Goal: Ask a question

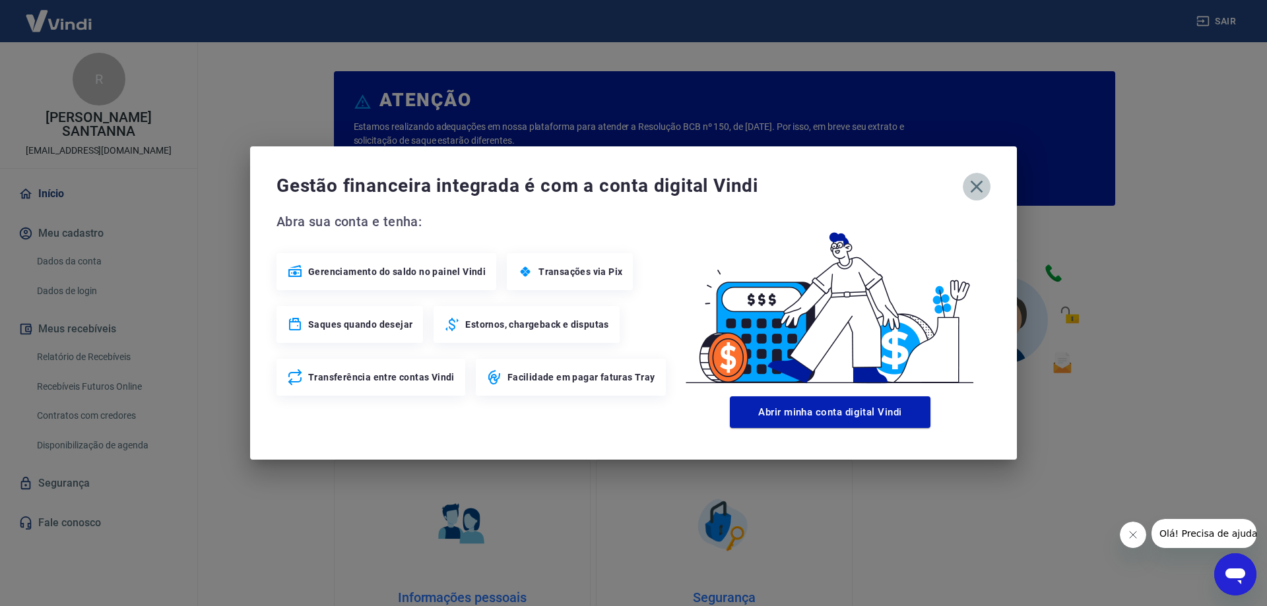
click at [981, 189] on icon "button" at bounding box center [976, 186] width 21 height 21
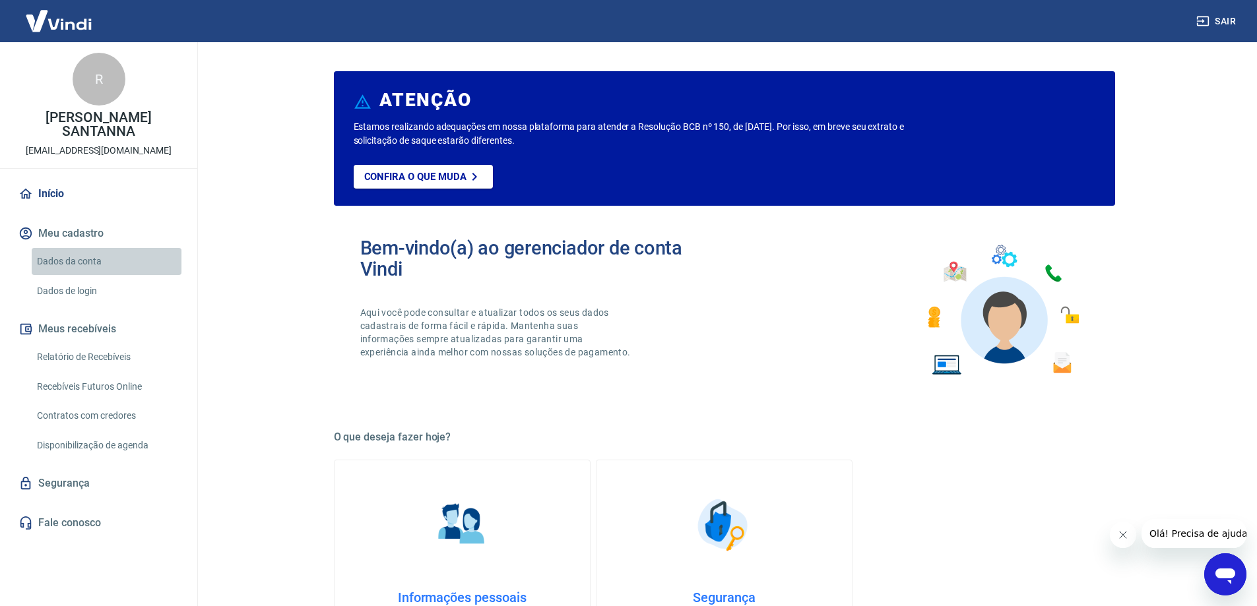
click at [88, 259] on link "Dados da conta" at bounding box center [107, 261] width 150 height 27
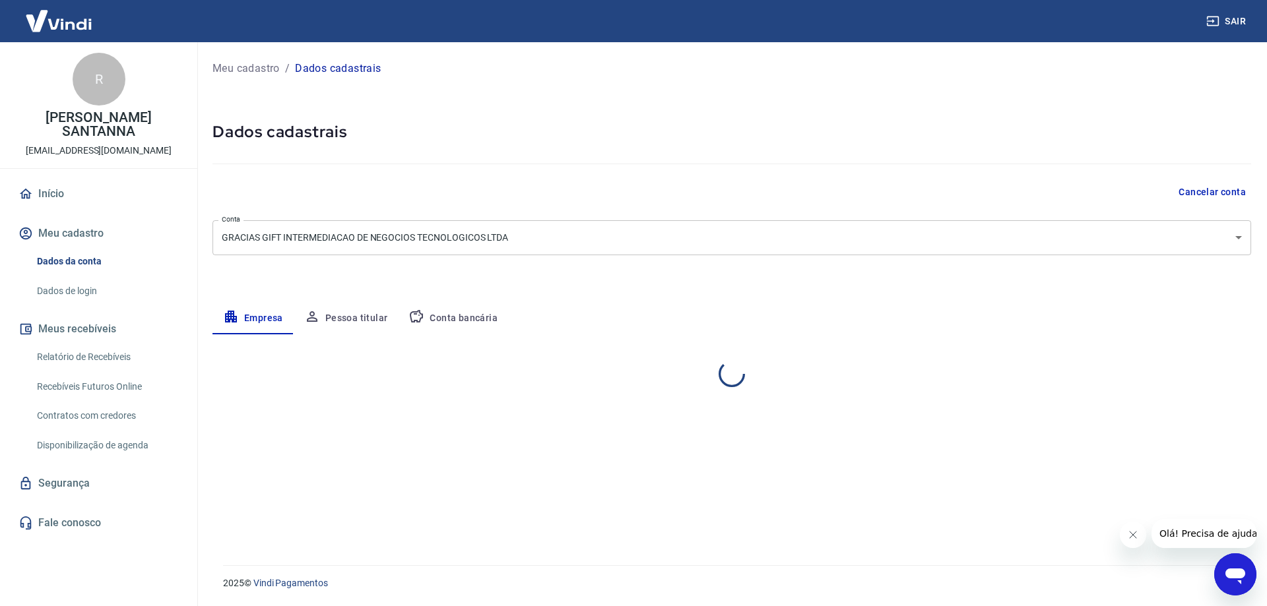
select select "RS"
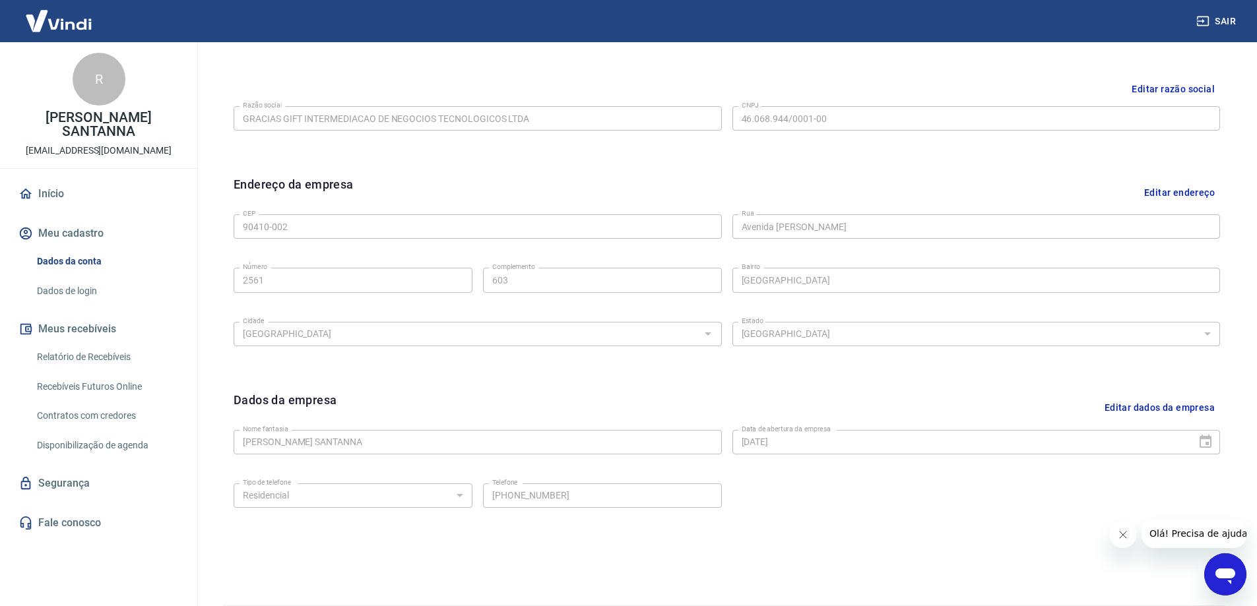
scroll to position [345, 0]
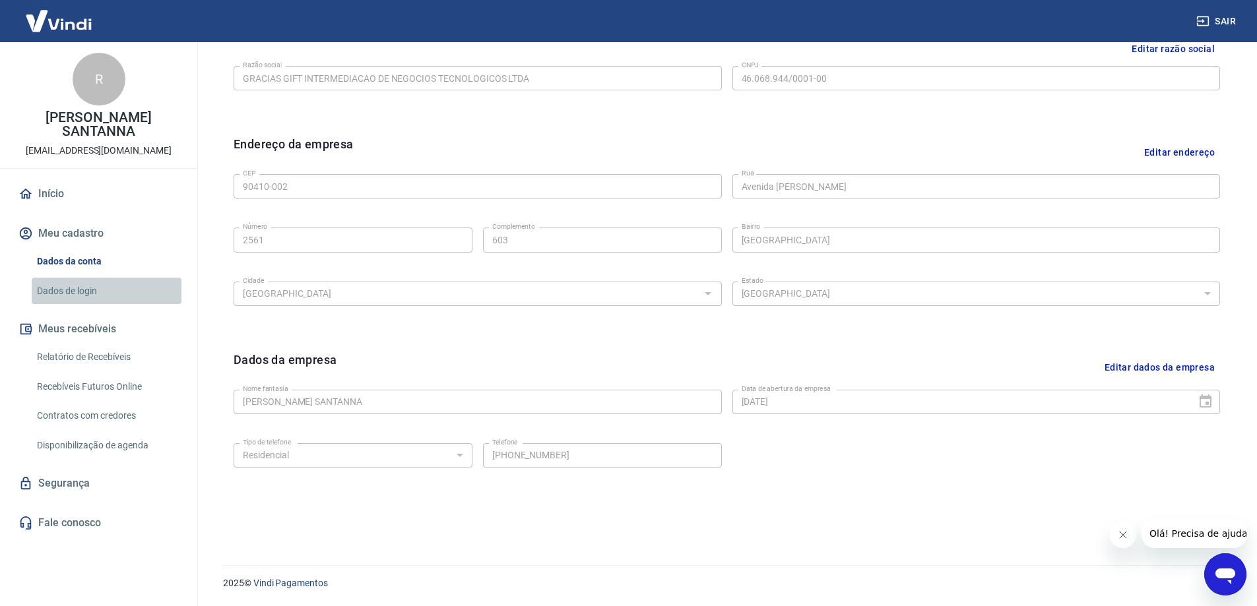
click at [75, 288] on link "Dados de login" at bounding box center [107, 291] width 150 height 27
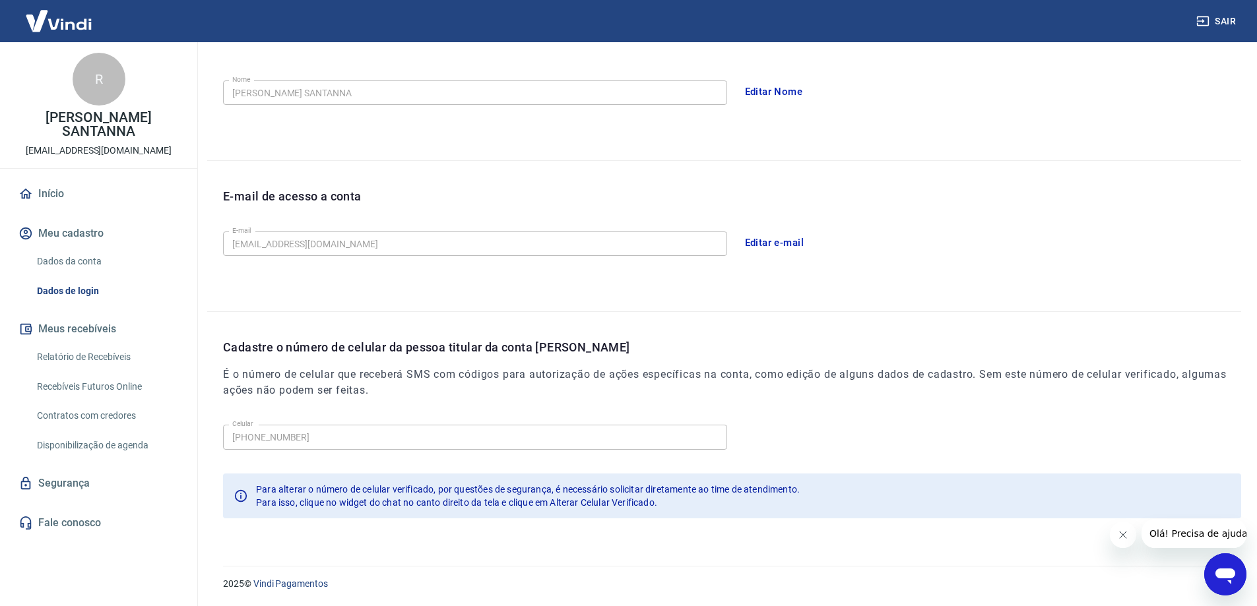
scroll to position [239, 0]
click at [87, 189] on link "Início" at bounding box center [99, 193] width 166 height 29
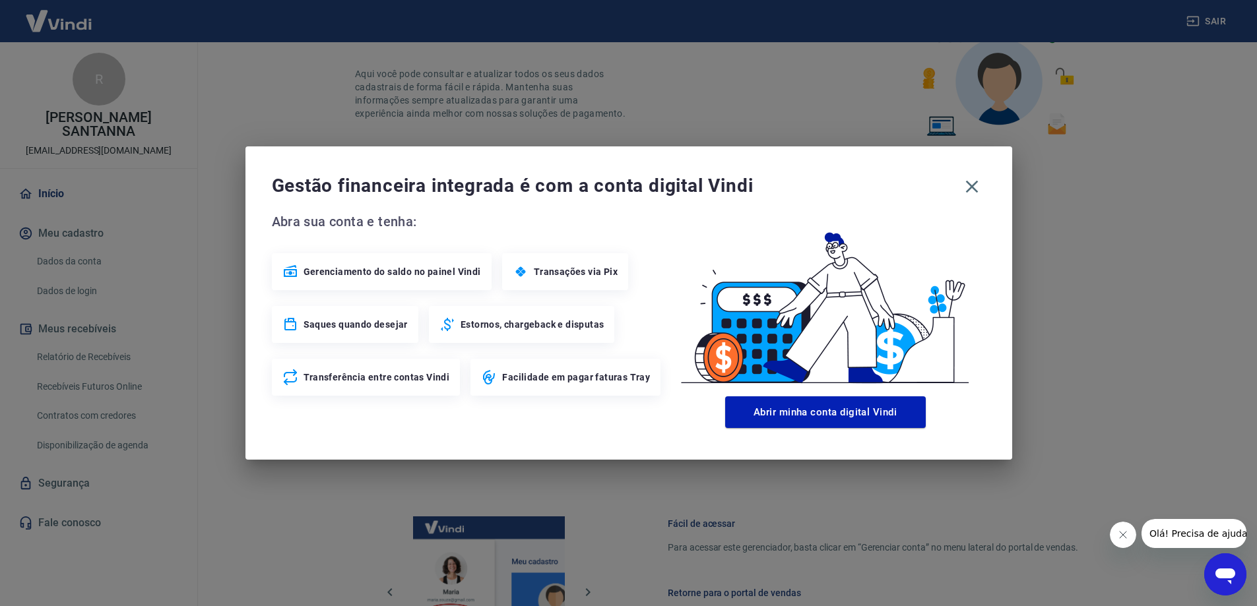
scroll to position [559, 0]
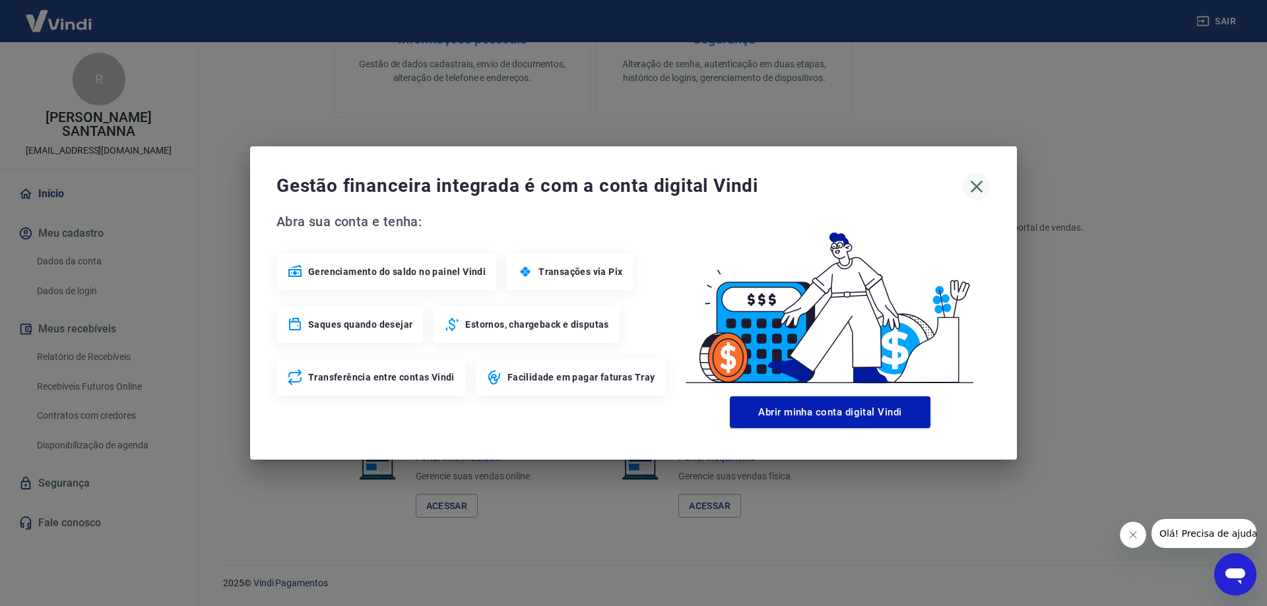
click at [983, 180] on icon "button" at bounding box center [976, 186] width 21 height 21
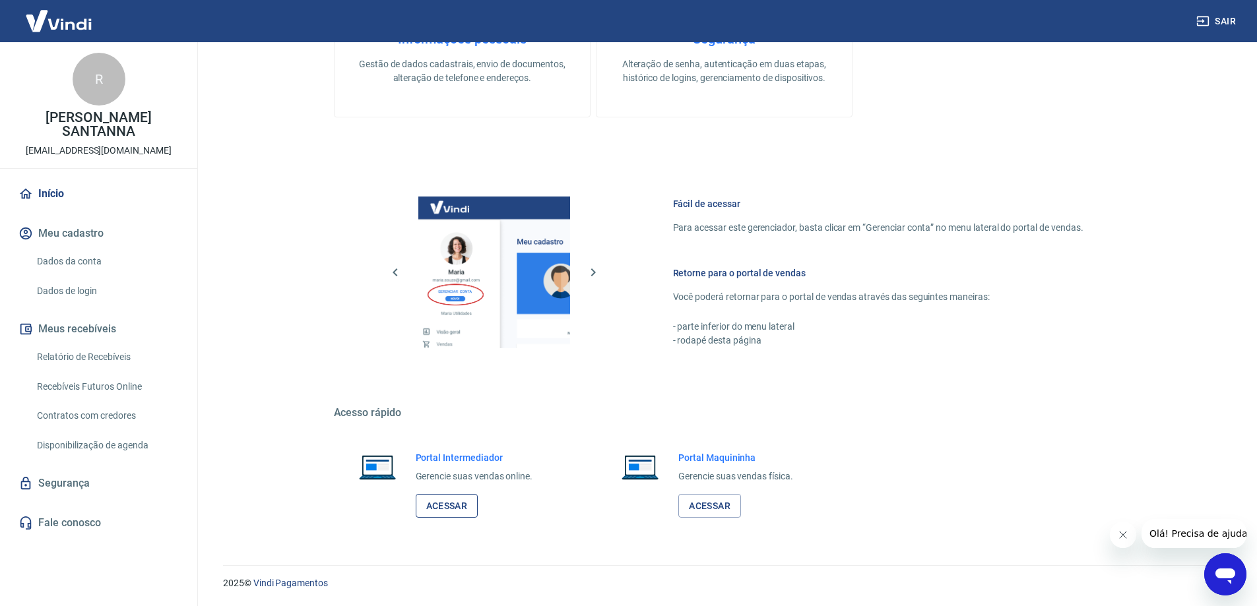
click at [437, 504] on link "Acessar" at bounding box center [447, 506] width 63 height 24
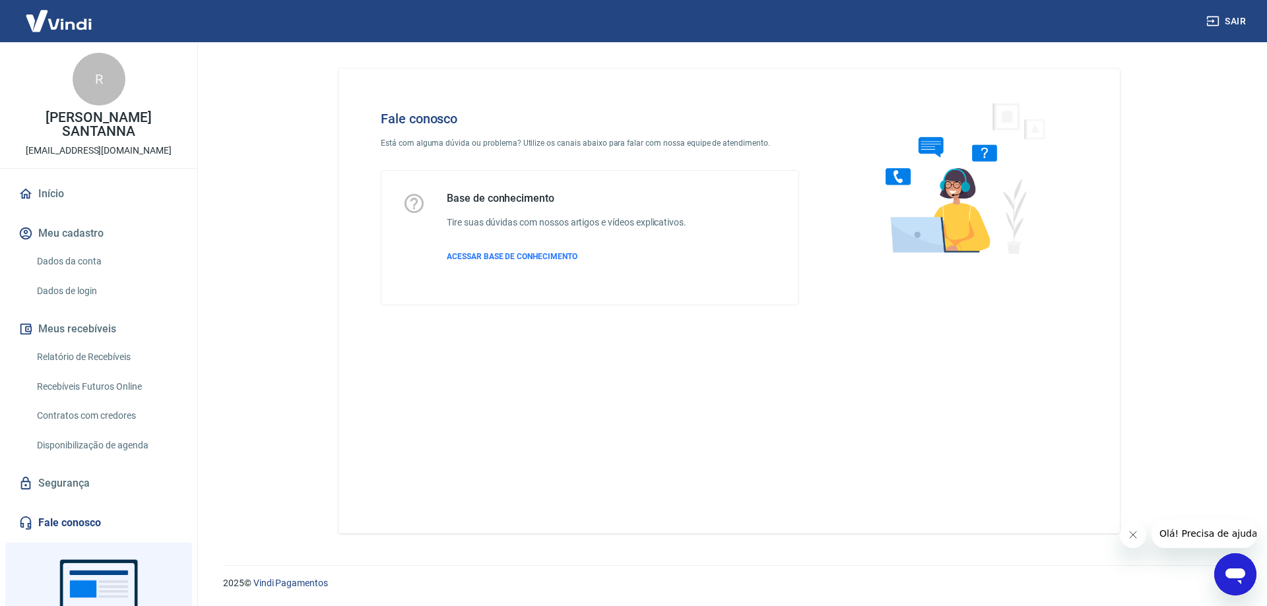
click at [1237, 573] on icon "Abrir janela de mensagens" at bounding box center [1235, 577] width 20 height 16
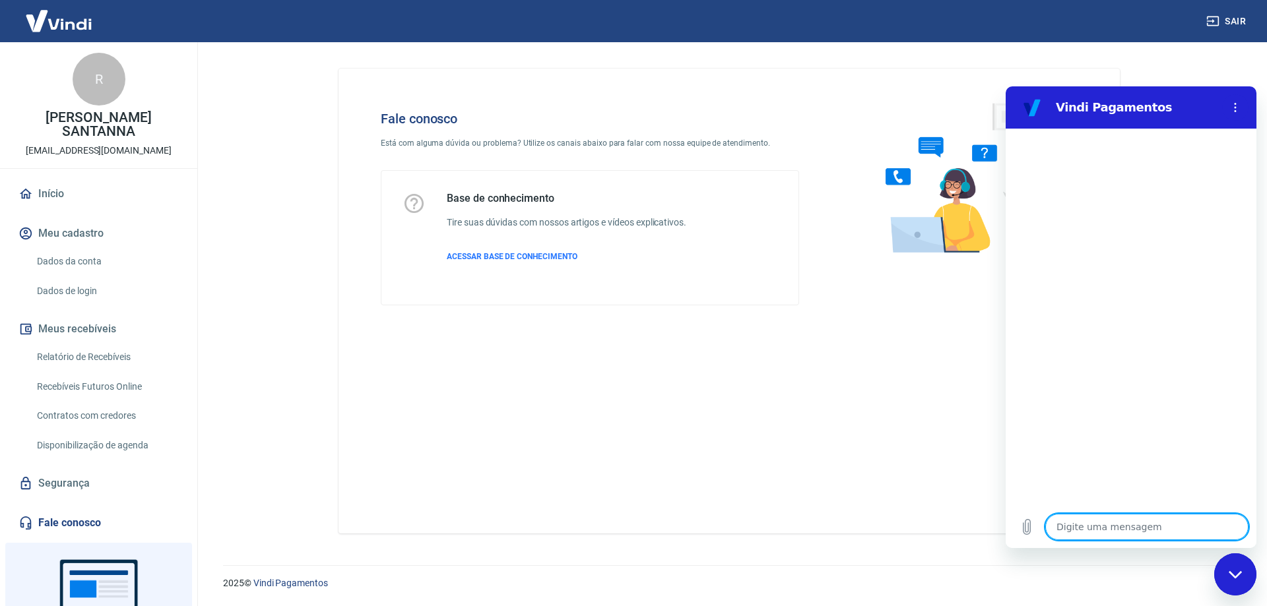
click at [1116, 532] on textarea at bounding box center [1146, 527] width 203 height 26
type textarea "q"
type textarea "x"
type textarea "qu"
type textarea "x"
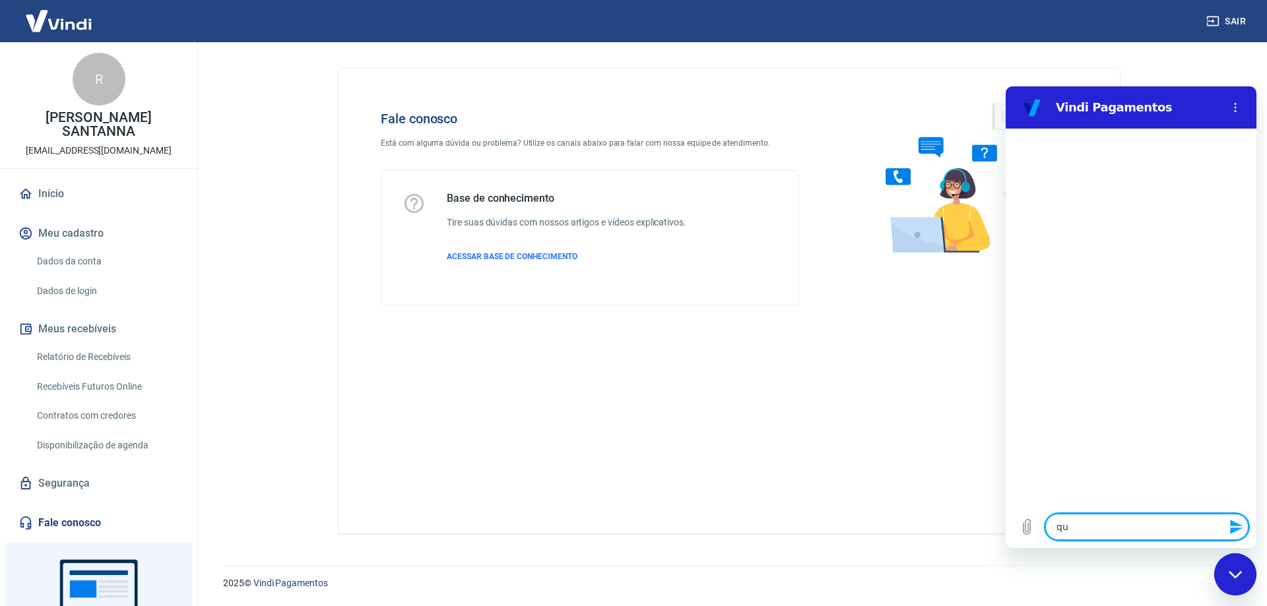
type textarea "qua"
type textarea "x"
type textarea "qual"
type textarea "x"
type textarea "qual"
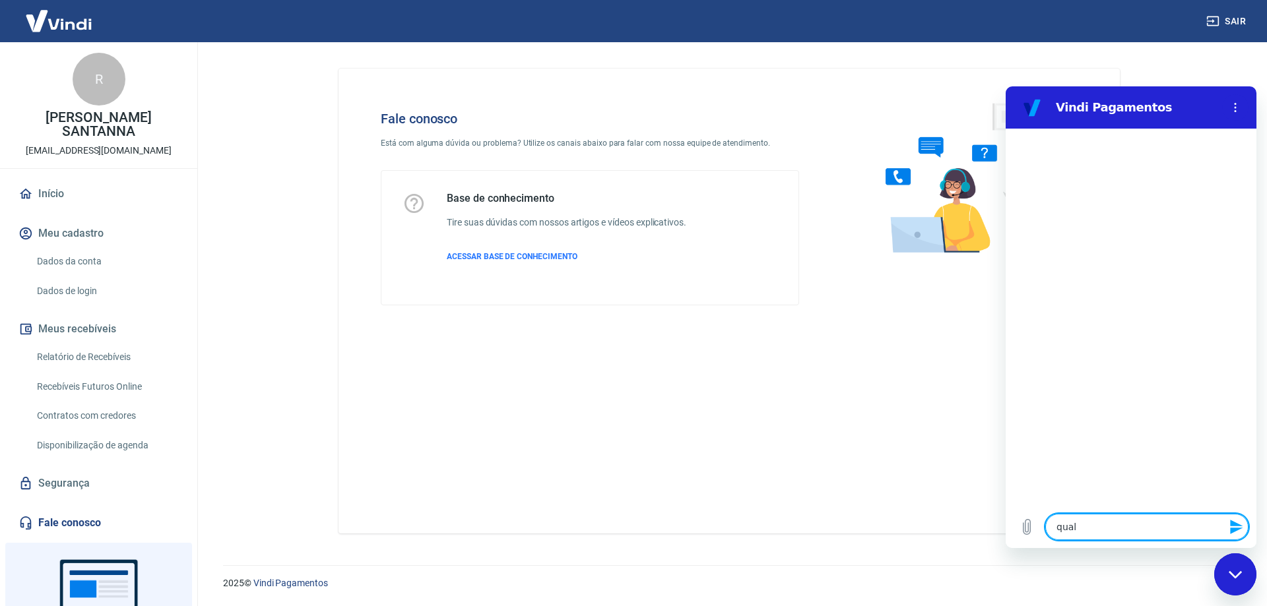
type textarea "x"
type textarea "qual t"
type textarea "x"
type textarea "qual ta"
type textarea "x"
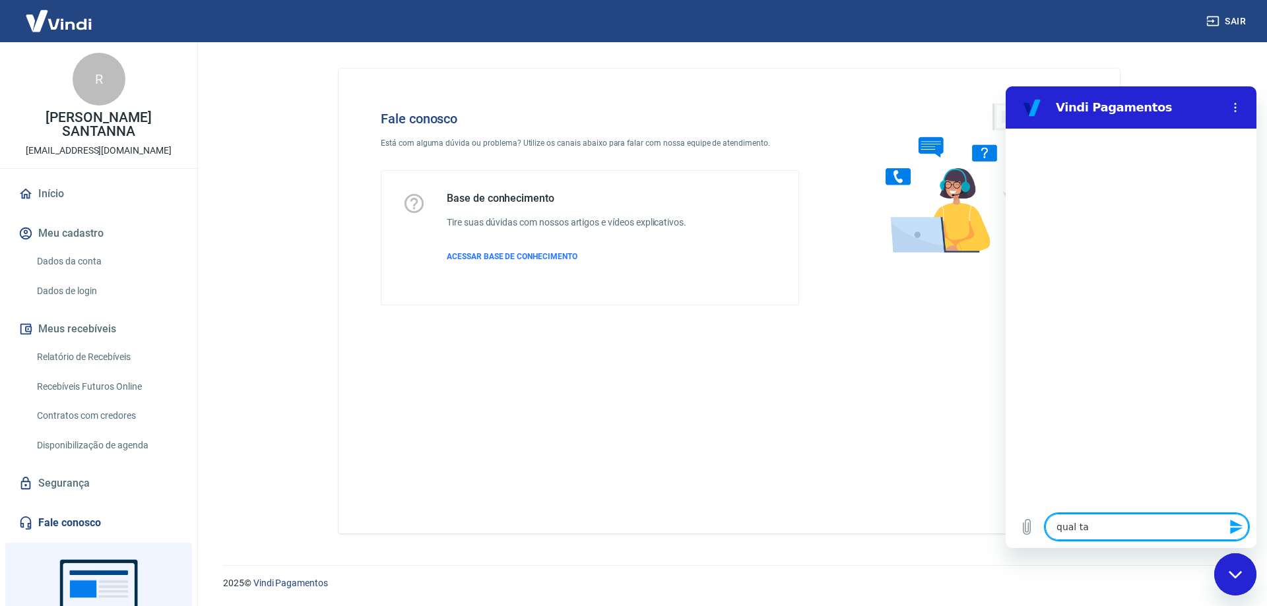
type textarea "qual tax"
type textarea "x"
type textarea "qual taxa"
type textarea "x"
type textarea "qual taxa"
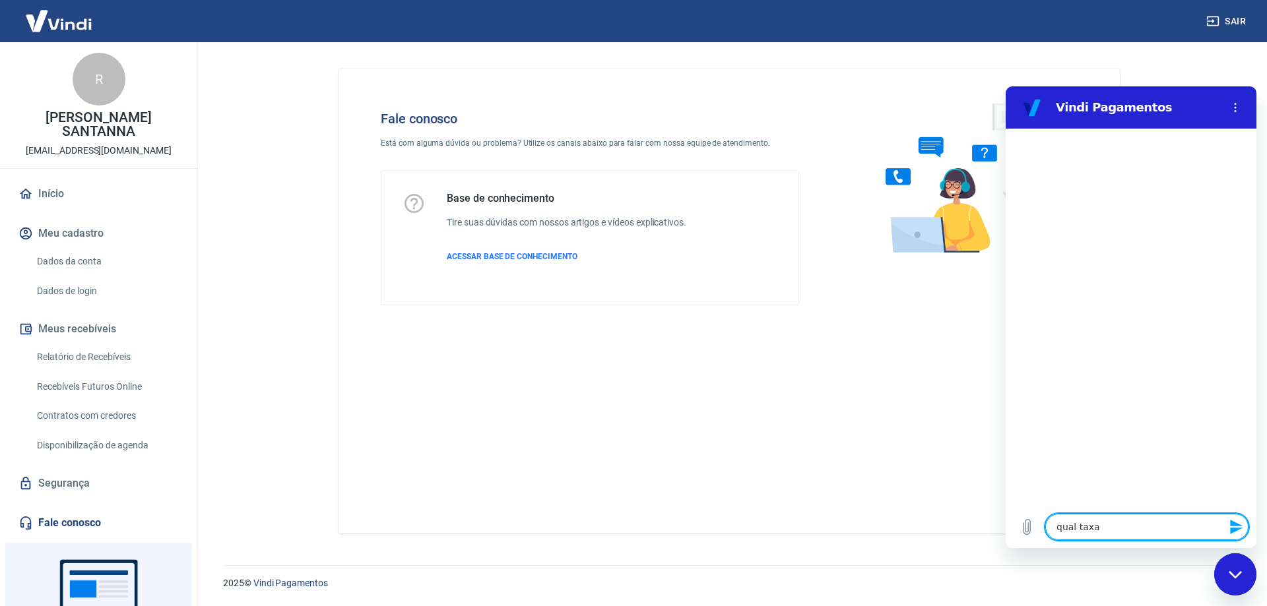
type textarea "x"
type textarea "qual taxa e"
type textarea "x"
type textarea "qual taxa es"
type textarea "x"
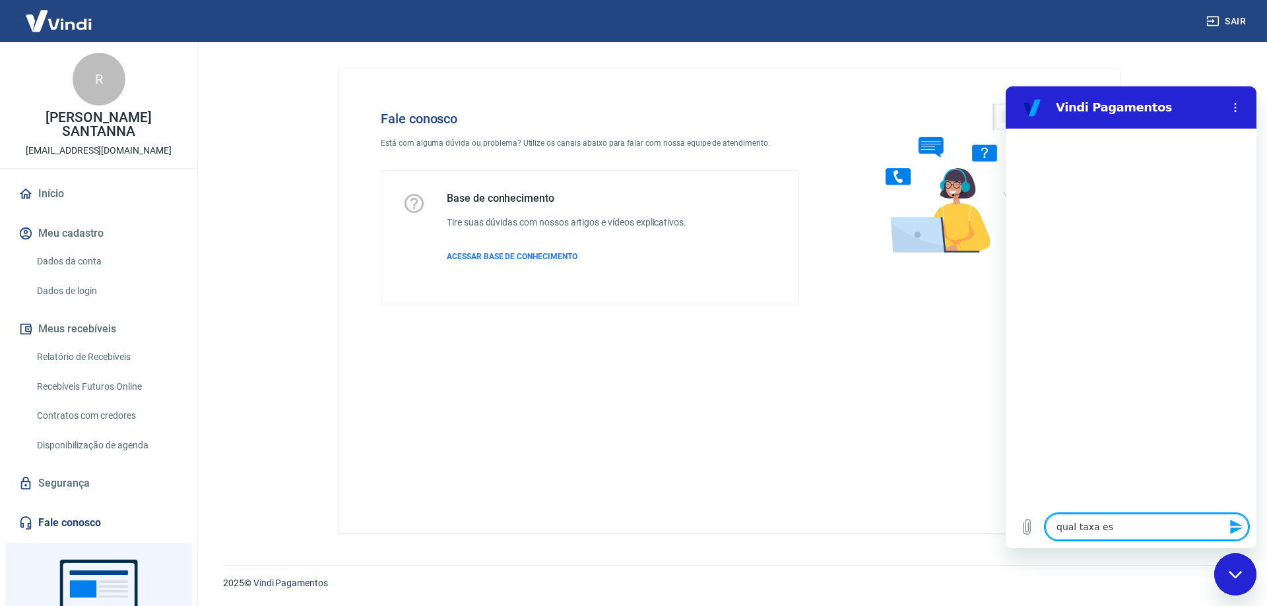
type textarea "qual taxa est"
type textarea "x"
type textarea "qual taxa esto"
type textarea "x"
type textarea "qual taxa estou"
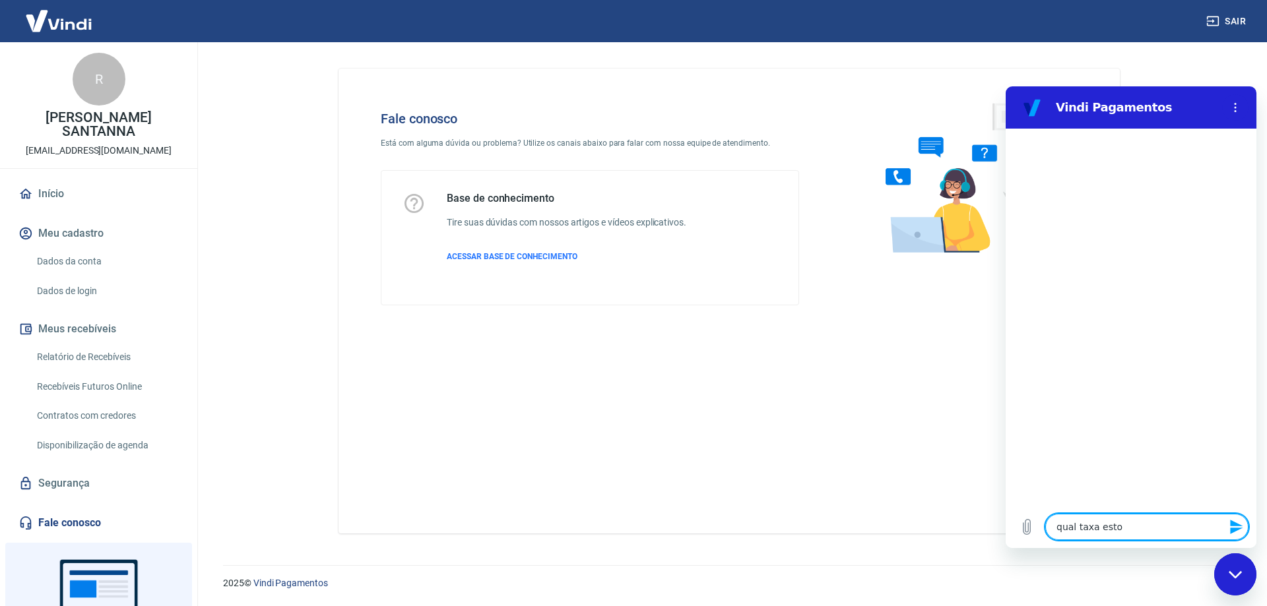
type textarea "x"
type textarea "qual taxa estou"
type textarea "x"
type textarea "qual taxa estou p"
type textarea "x"
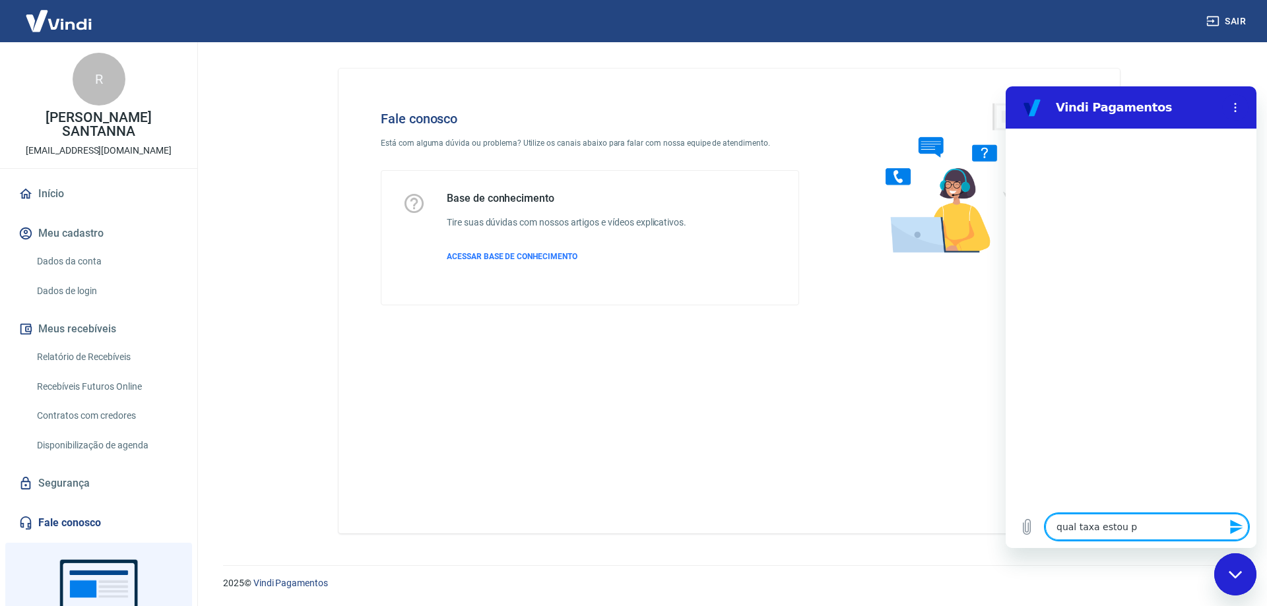
type textarea "qual taxa estou pa"
type textarea "x"
type textarea "qual taxa estou pag"
type textarea "x"
type textarea "qual taxa estou paga"
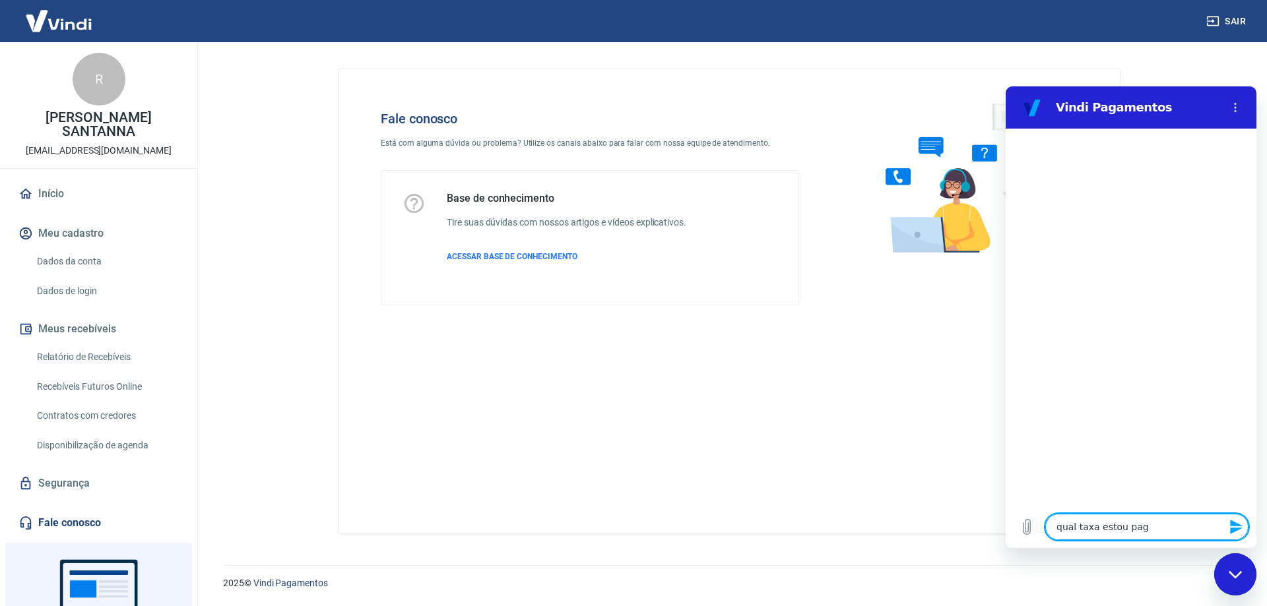
type textarea "x"
type textarea "qual taxa estou pagan"
type textarea "x"
type textarea "qual taxa estou pagand"
type textarea "x"
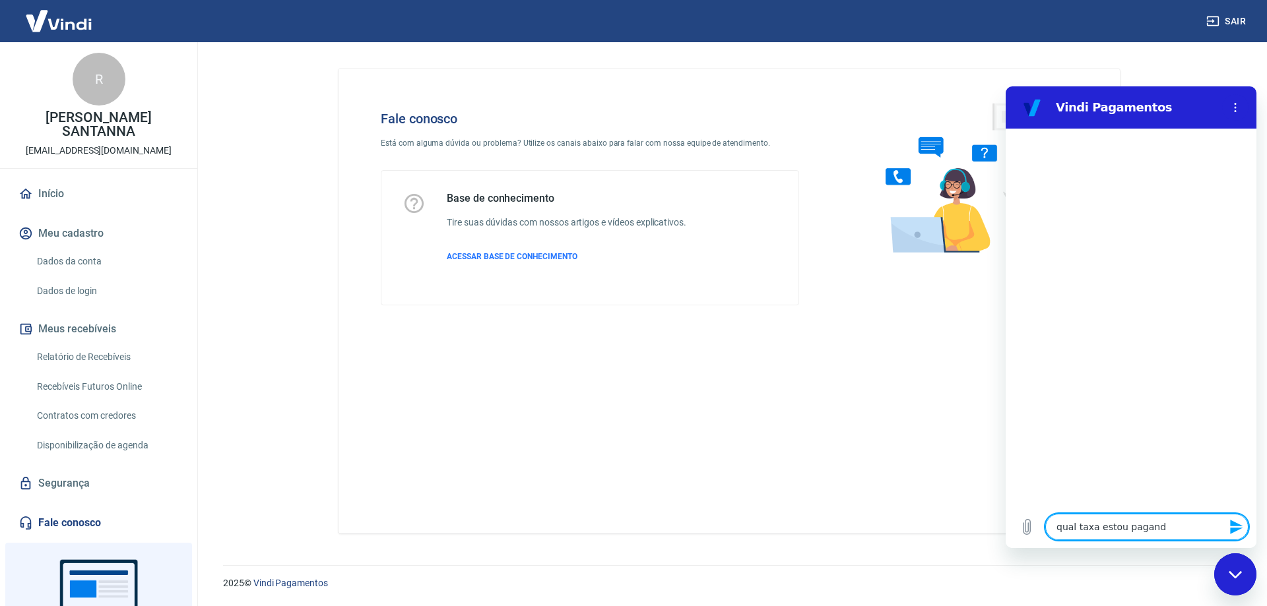
type textarea "qual taxa estou pagando"
type textarea "x"
type textarea "qual taxa estou pagando?"
type textarea "x"
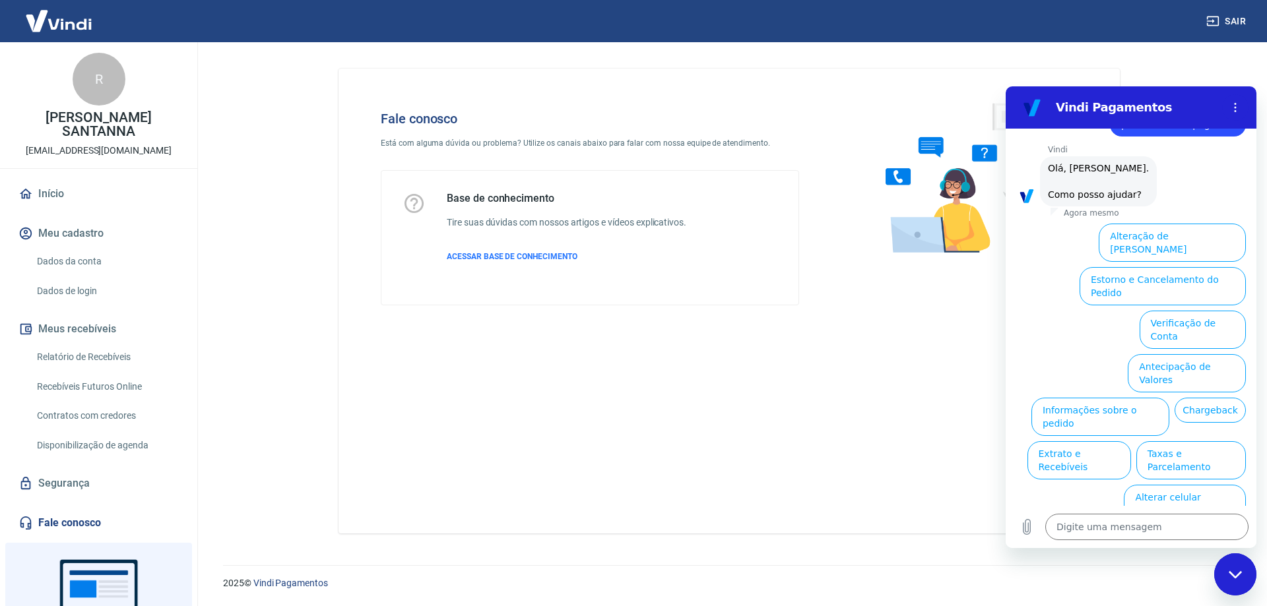
scroll to position [44, 0]
click at [1198, 439] on button "Taxas e Parcelamento" at bounding box center [1191, 458] width 110 height 38
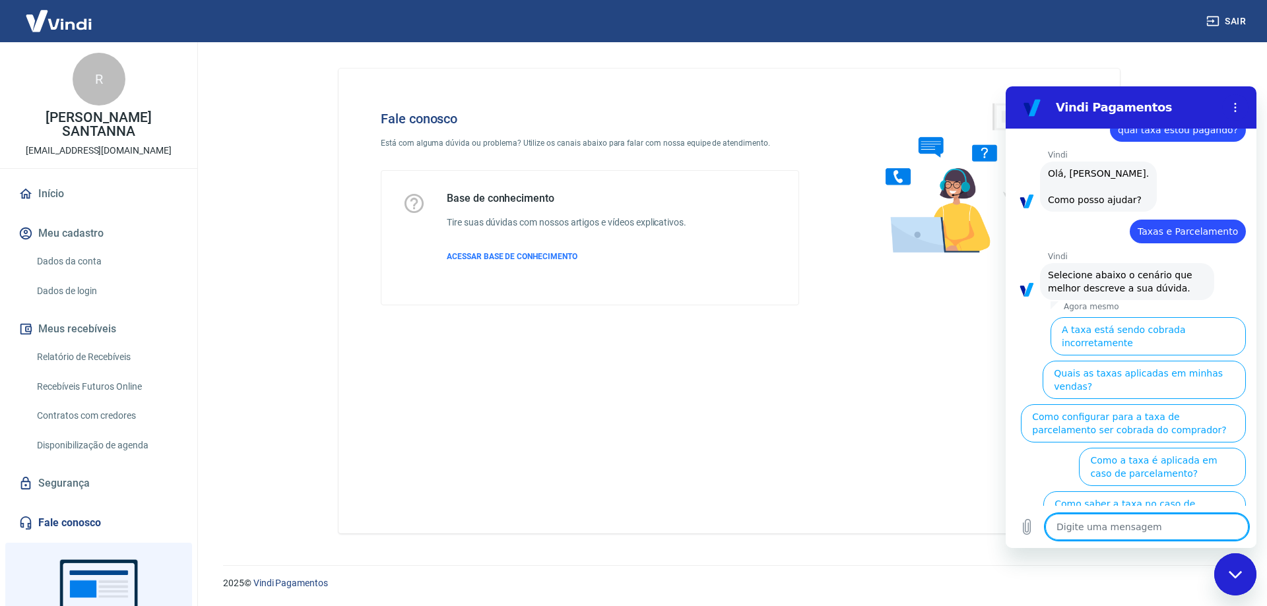
scroll to position [38, 0]
click at [1203, 378] on button "Quais as taxas aplicadas em minhas vendas?" at bounding box center [1144, 379] width 203 height 38
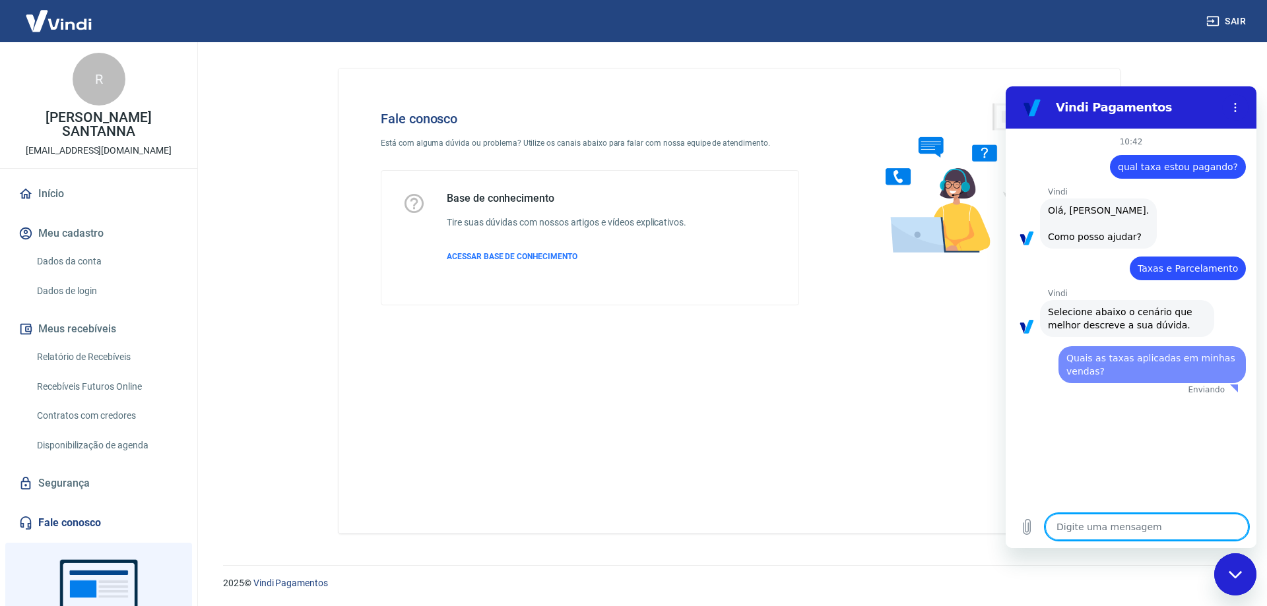
scroll to position [0, 0]
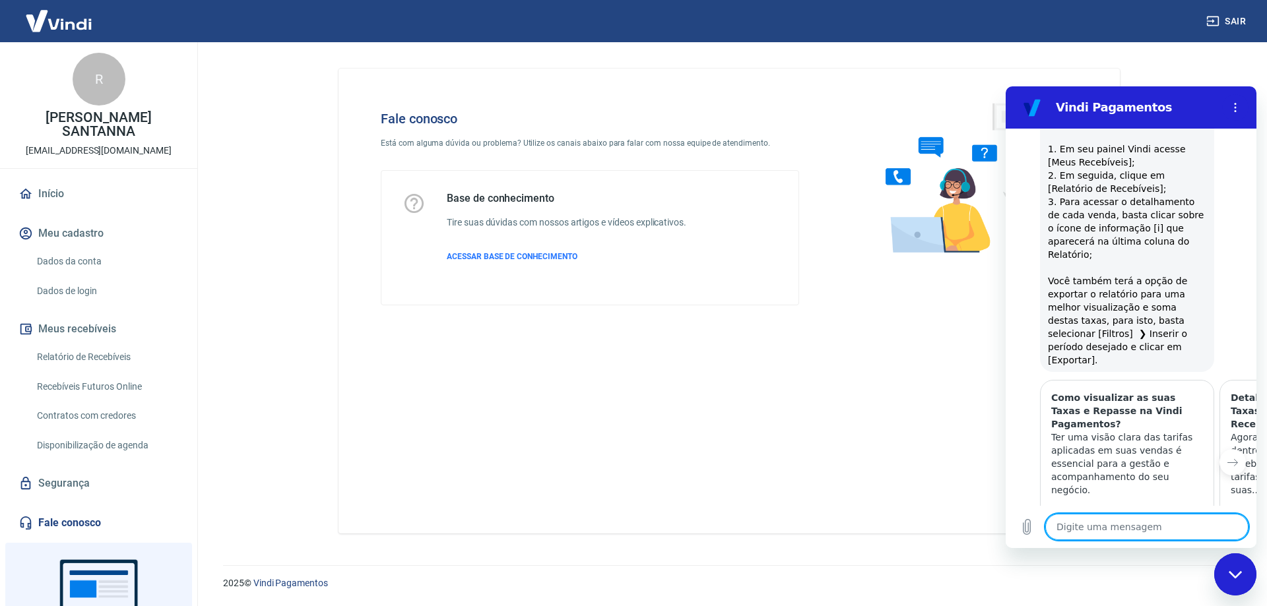
type textarea "x"
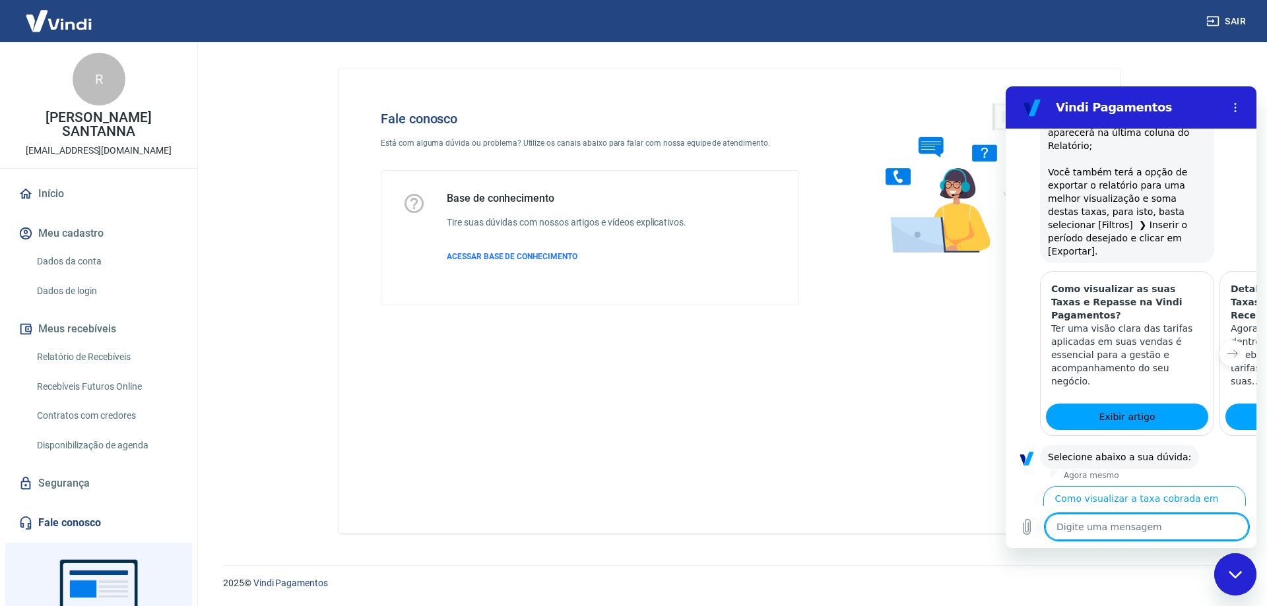
scroll to position [667, 0]
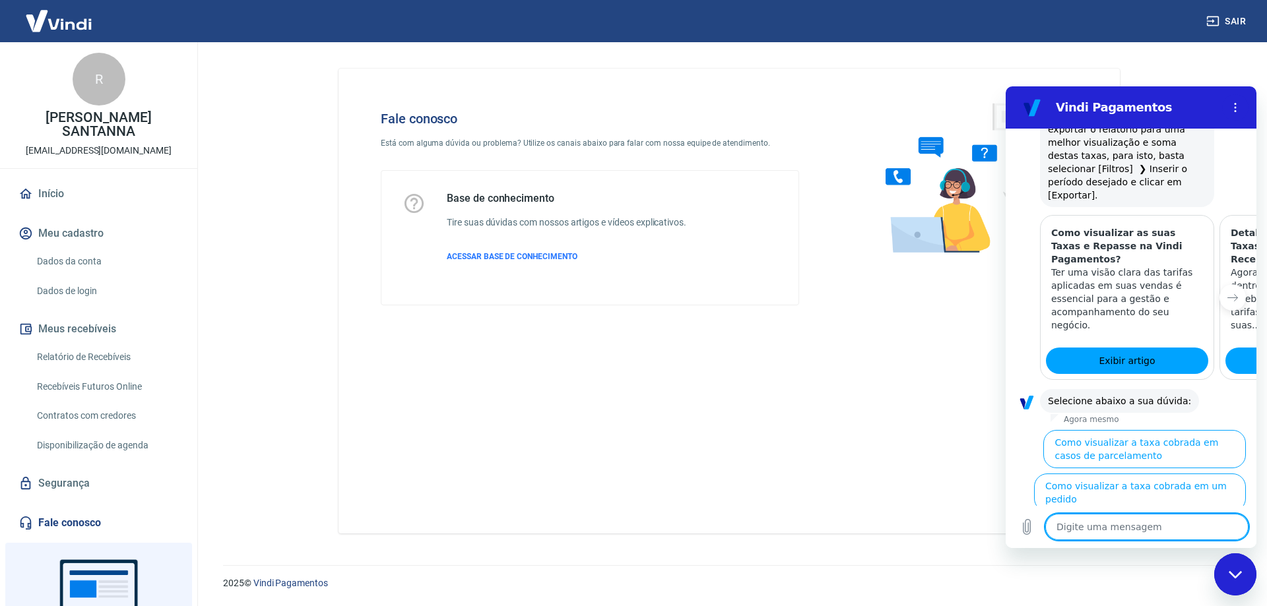
type textarea "f"
type textarea "x"
type textarea "fa"
type textarea "x"
type textarea "fal"
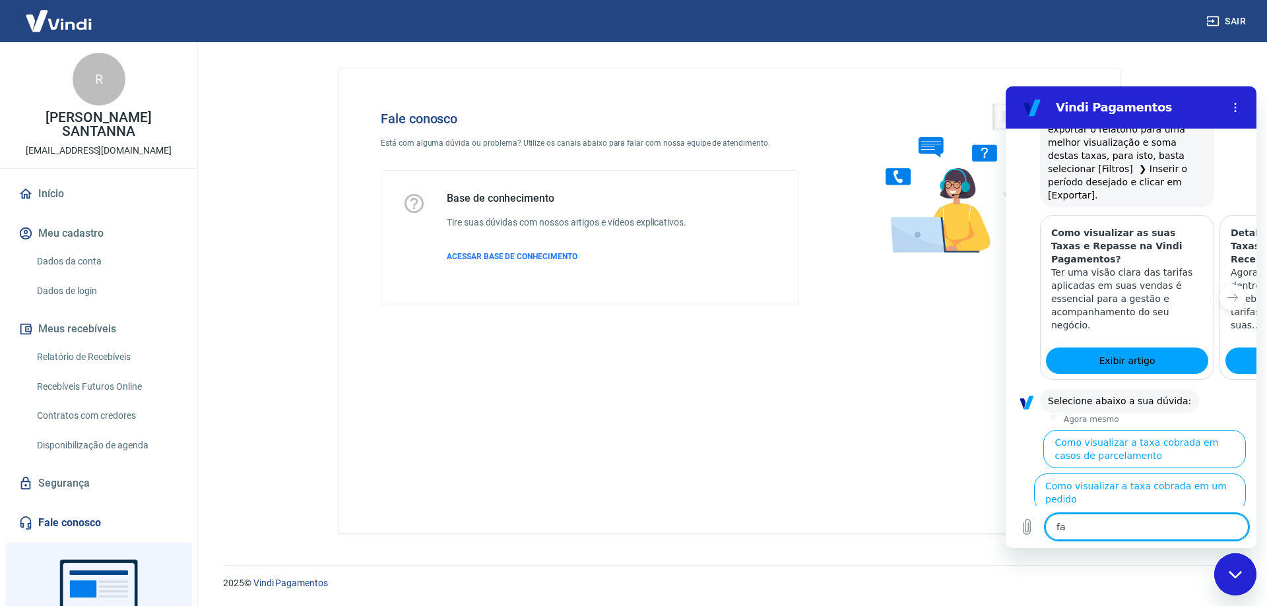
type textarea "x"
type textarea "fala"
type textarea "x"
type textarea "falar"
type textarea "x"
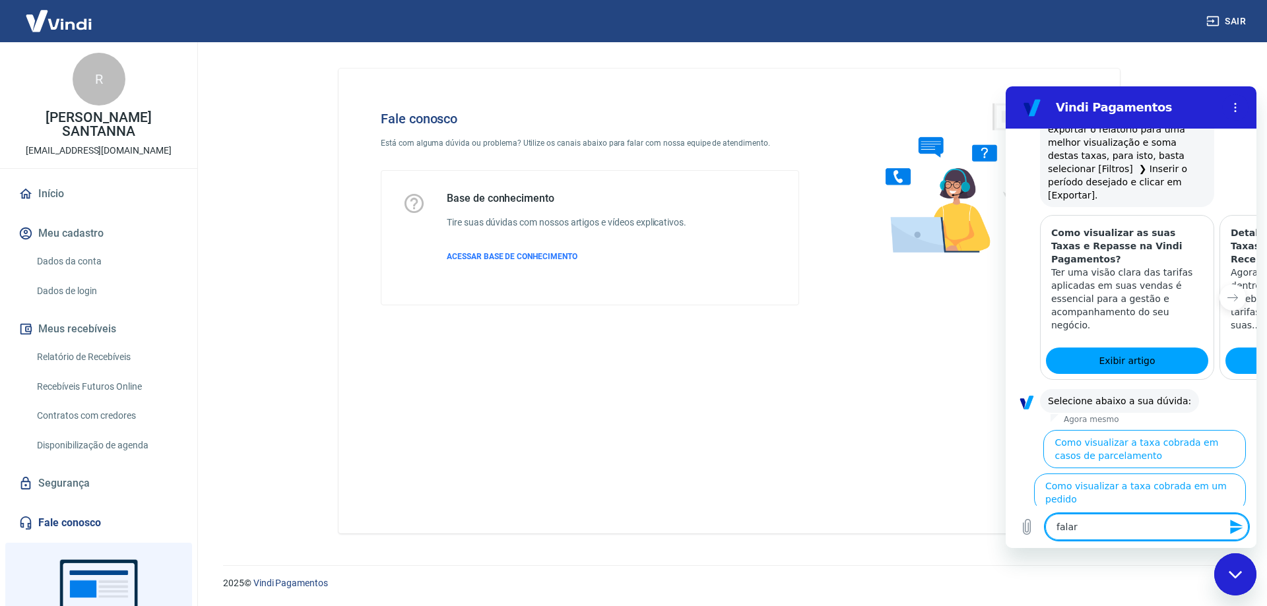
type textarea "falar"
type textarea "x"
type textarea "falar c"
type textarea "x"
type textarea "falar co"
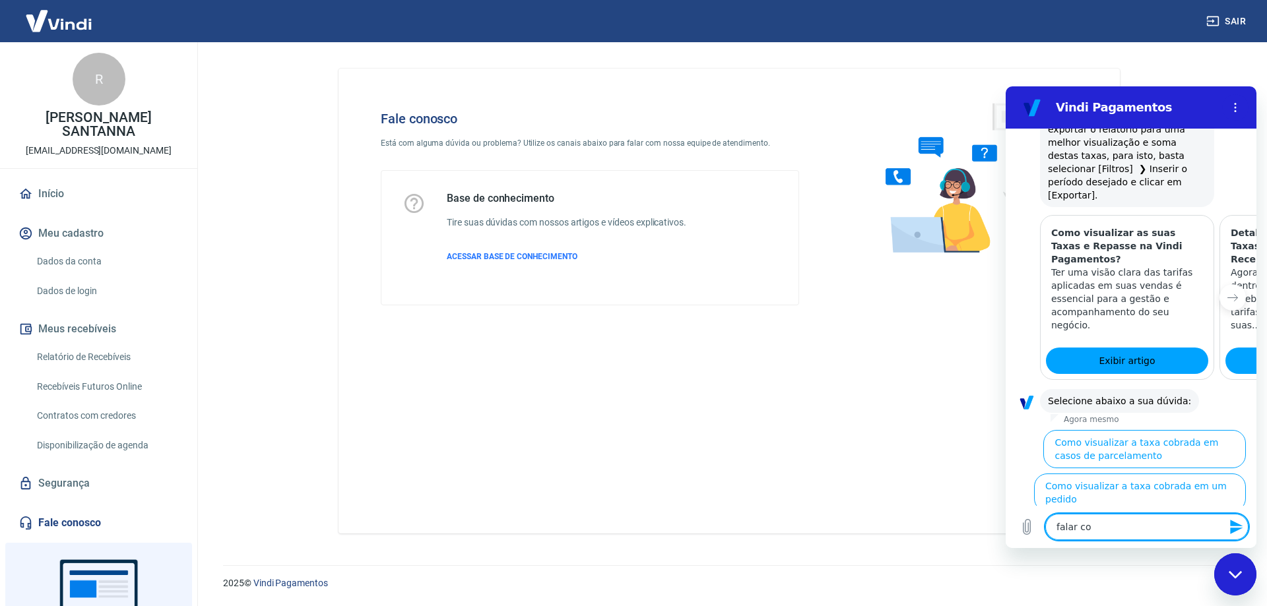
type textarea "x"
type textarea "falar com"
type textarea "x"
type textarea "falar com"
type textarea "x"
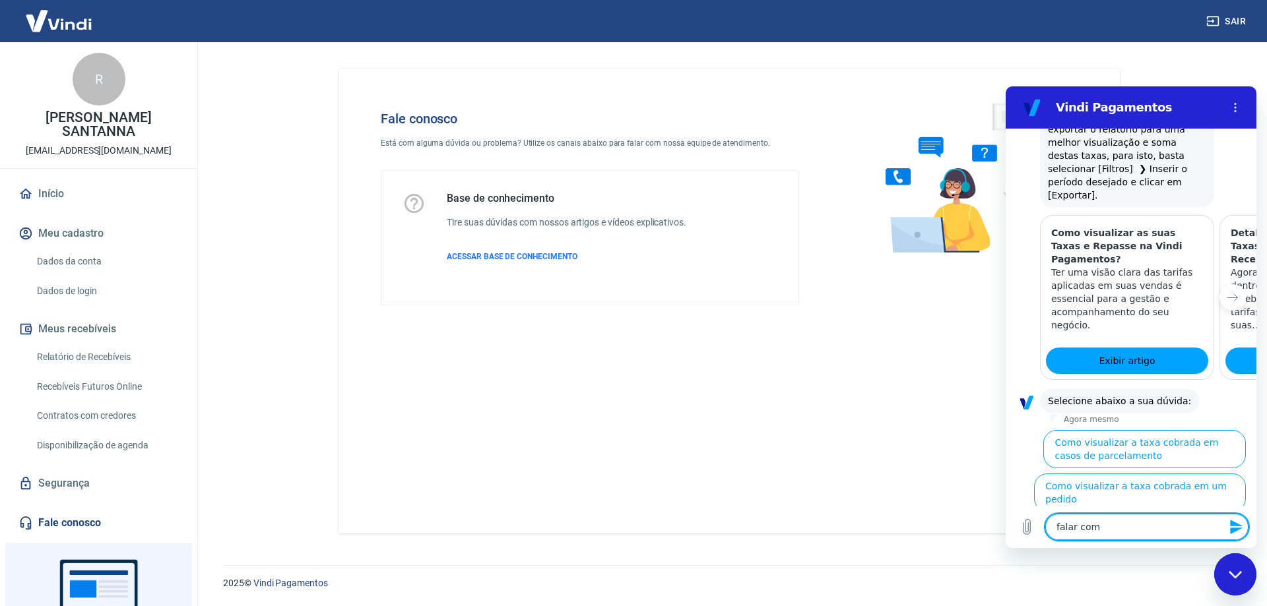
type textarea "falar com a"
type textarea "x"
type textarea "falar com at"
type textarea "x"
type textarea "falar com ate"
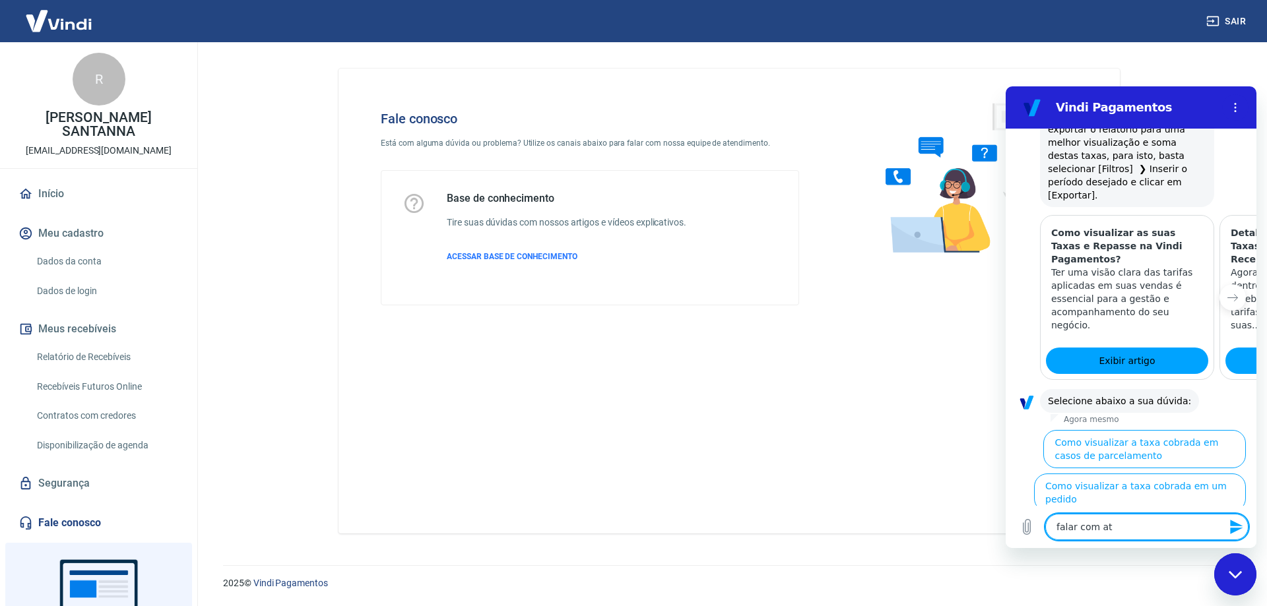
type textarea "x"
type textarea "falar com [GEOGRAPHIC_DATA]"
type textarea "x"
type textarea "falar com atend"
type textarea "x"
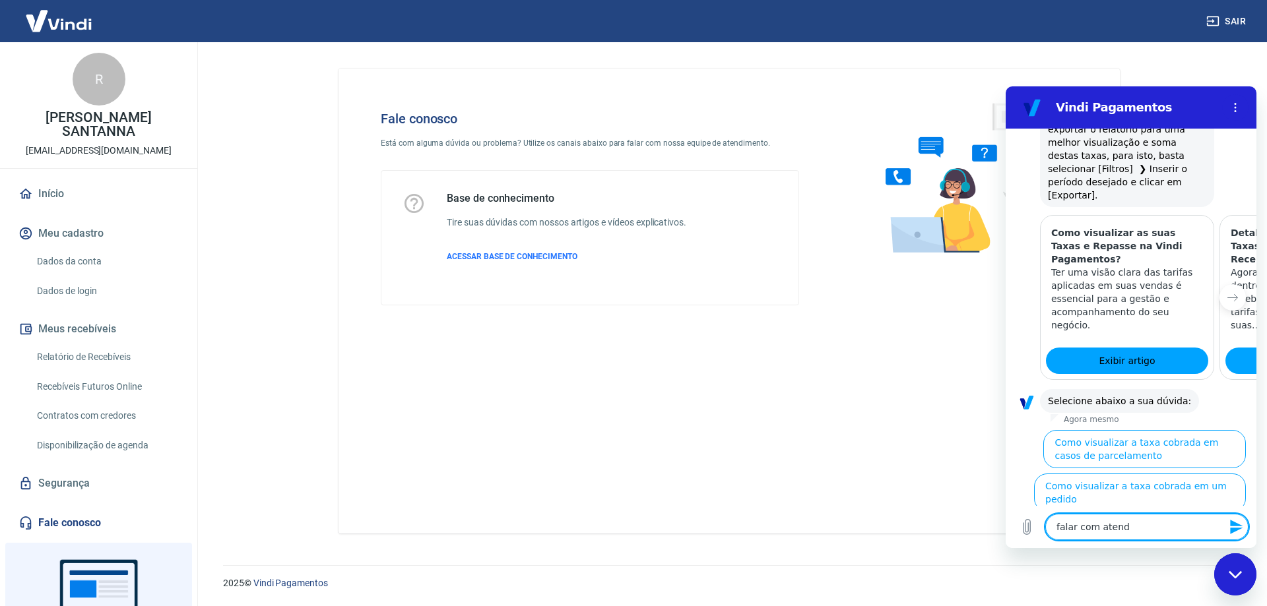
type textarea "falar com atende"
type textarea "x"
type textarea "falar com atenden"
type textarea "x"
type textarea "falar com atendent"
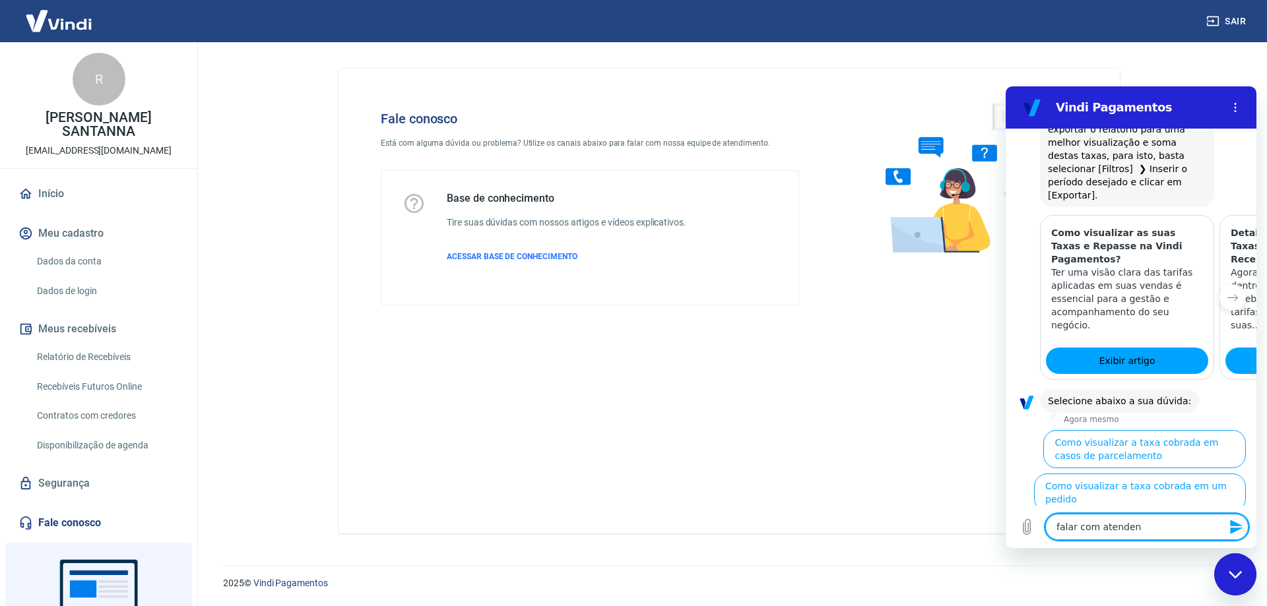
type textarea "x"
type textarea "falar com atendente"
type textarea "x"
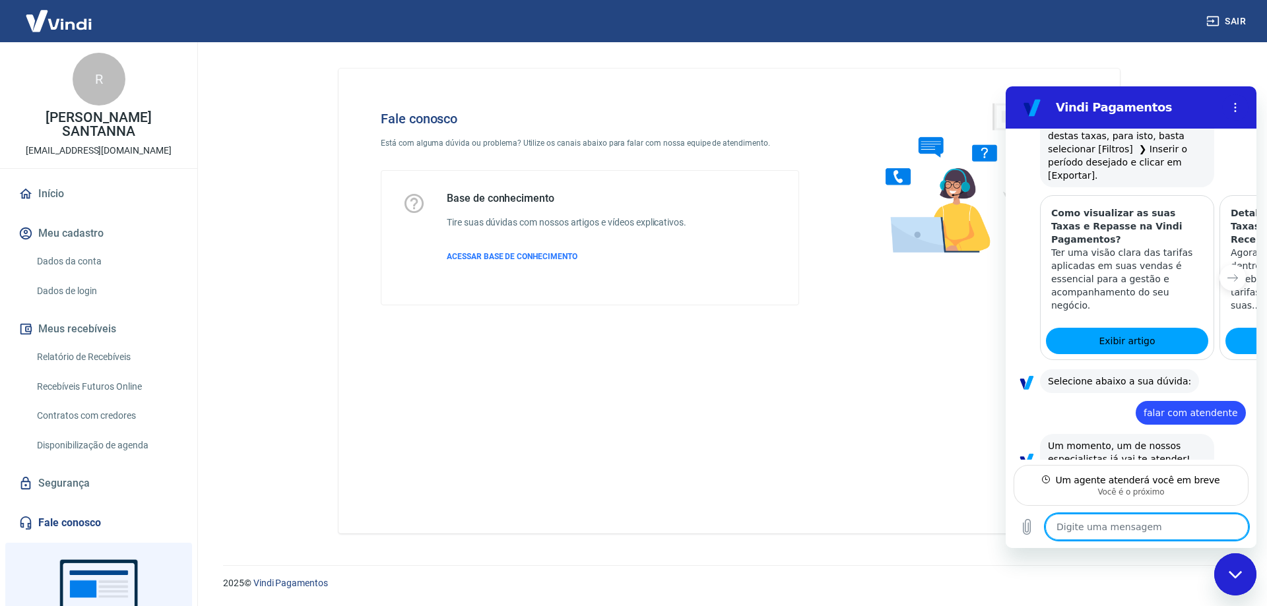
scroll to position [674, 0]
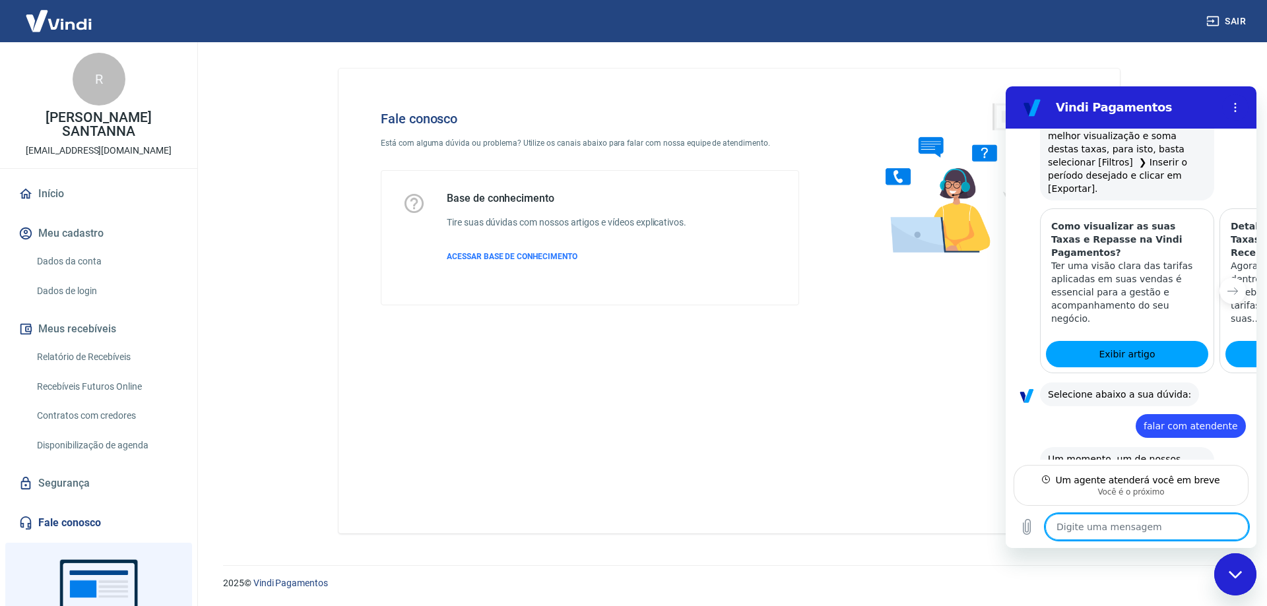
type textarea "x"
click at [1182, 524] on textarea at bounding box center [1146, 527] width 203 height 26
type textarea "o"
type textarea "x"
type textarea "ok"
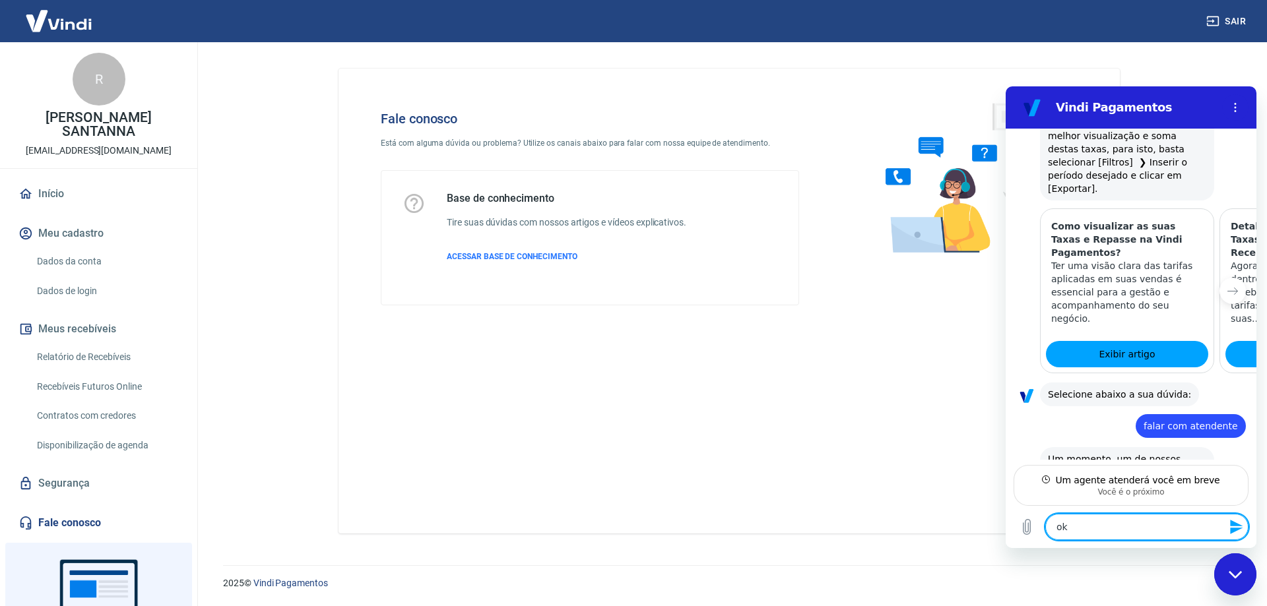
type textarea "x"
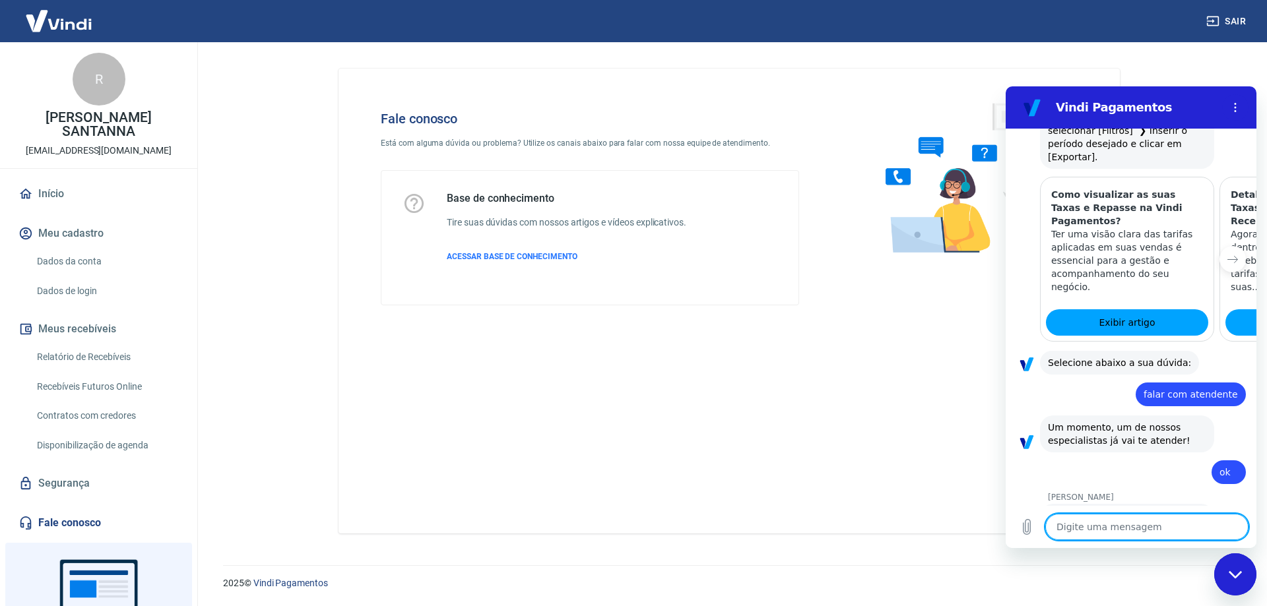
scroll to position [756, 0]
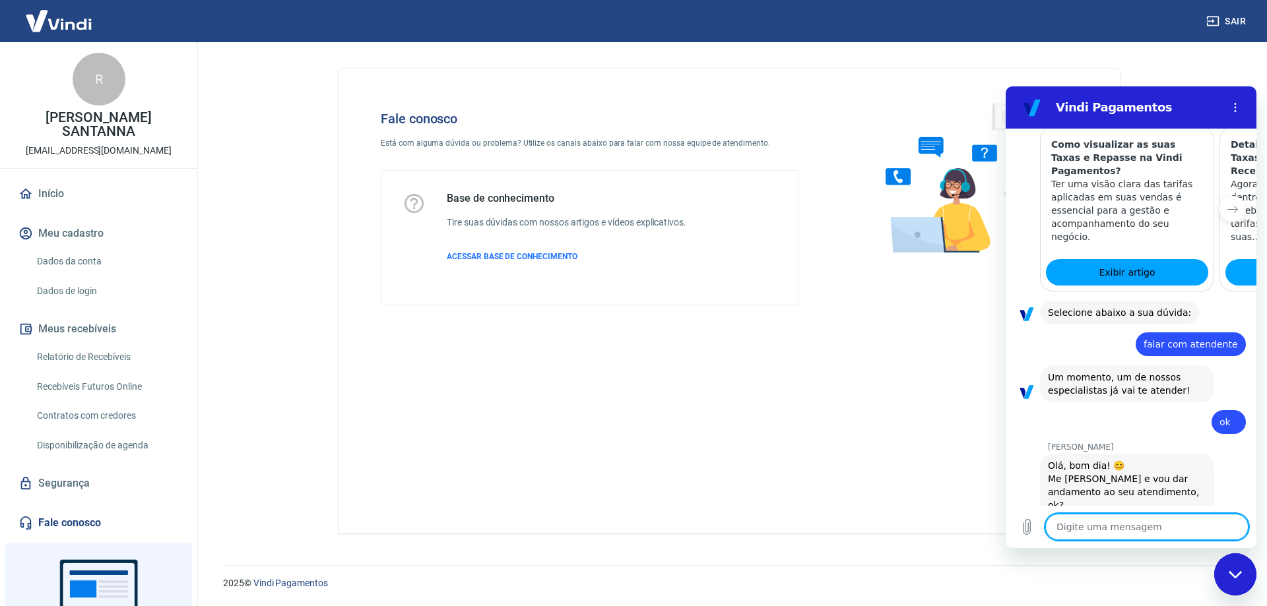
type textarea "x"
click at [1123, 529] on textarea at bounding box center [1146, 527] width 203 height 26
type textarea "r"
type textarea "x"
type textarea "re"
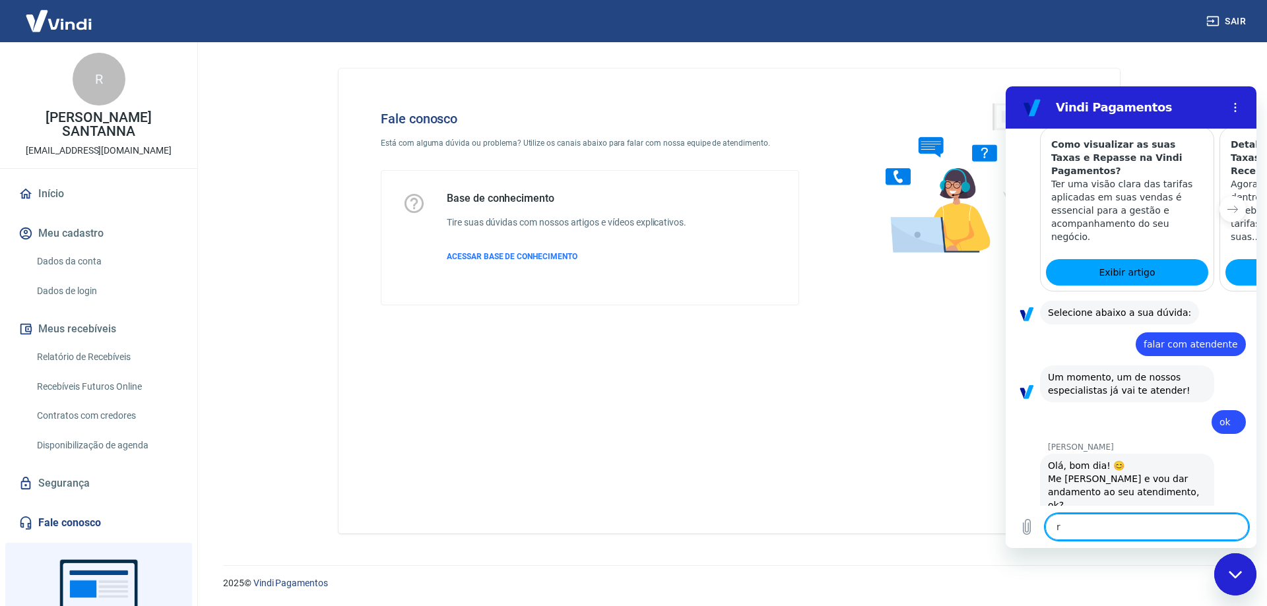
type textarea "x"
type textarea "ren"
type textarea "x"
type textarea "rene"
type textarea "x"
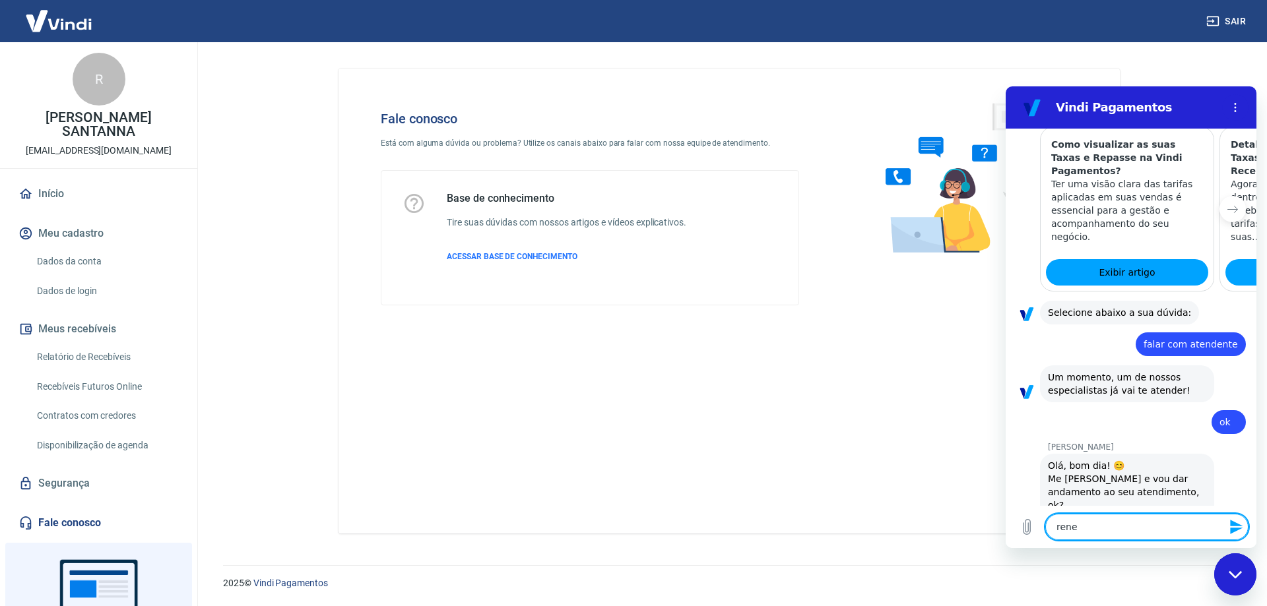
type textarea "ren"
type textarea "x"
type textarea "rena"
type textarea "x"
type textarea "renat"
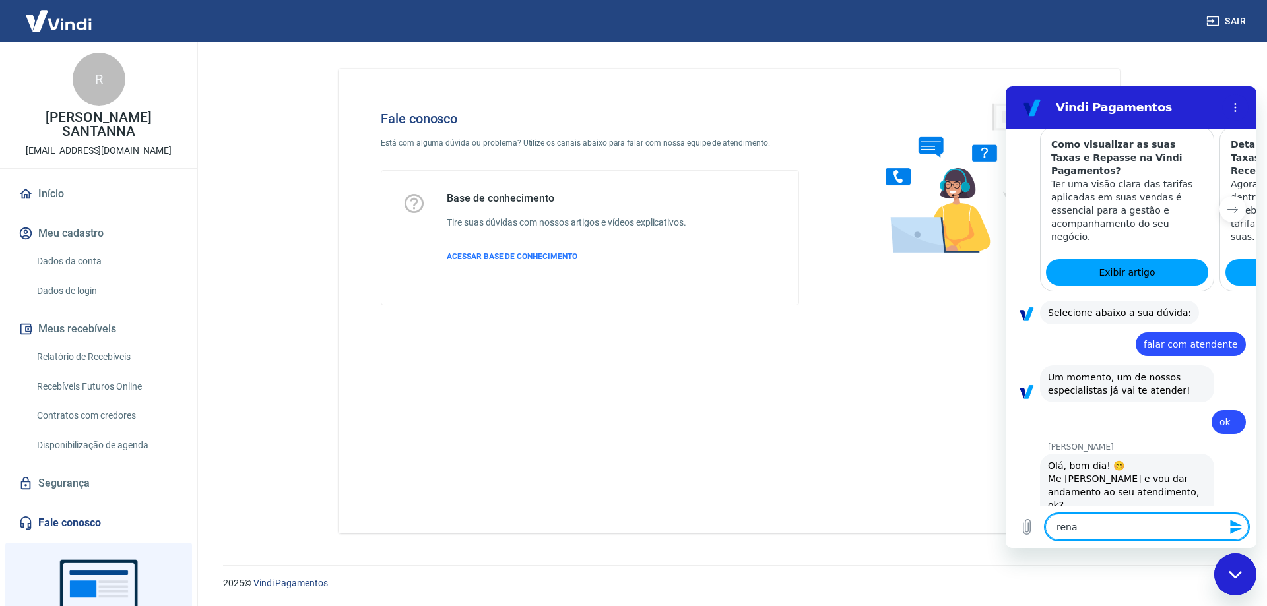
type textarea "x"
type textarea "[PERSON_NAME]"
type textarea "x"
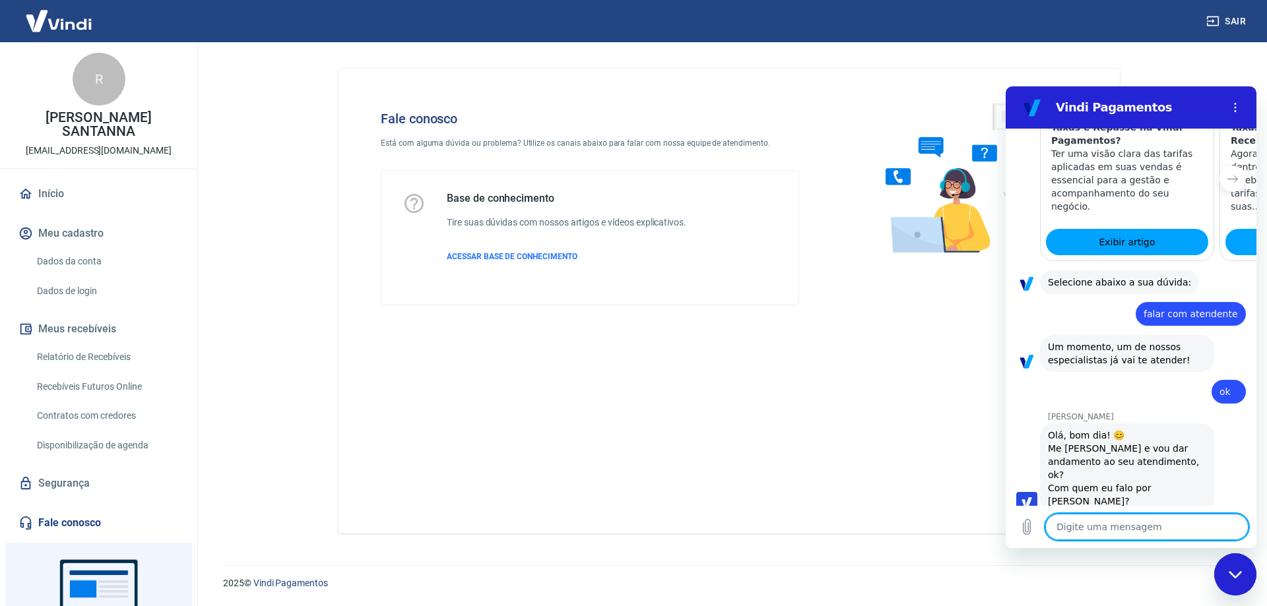
type textarea "x"
type textarea "t"
type textarea "x"
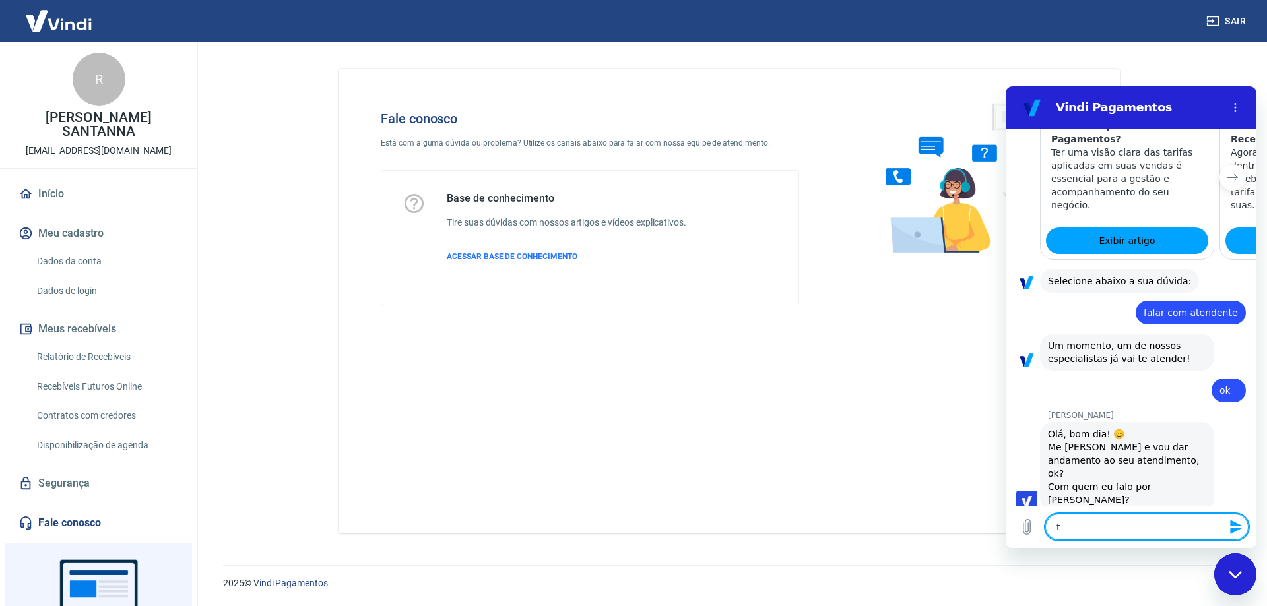
type textarea "te"
type textarea "x"
type textarea "ten"
type textarea "x"
type textarea "tenh"
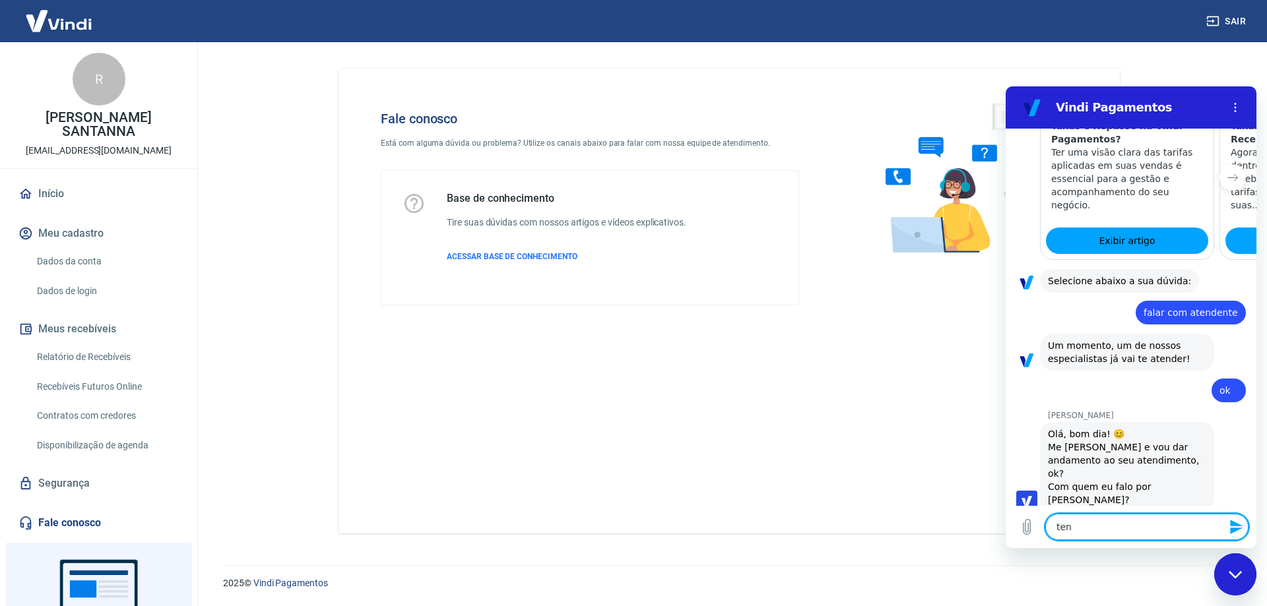
type textarea "x"
type textarea "tenho"
type textarea "x"
type textarea "tenho"
type textarea "x"
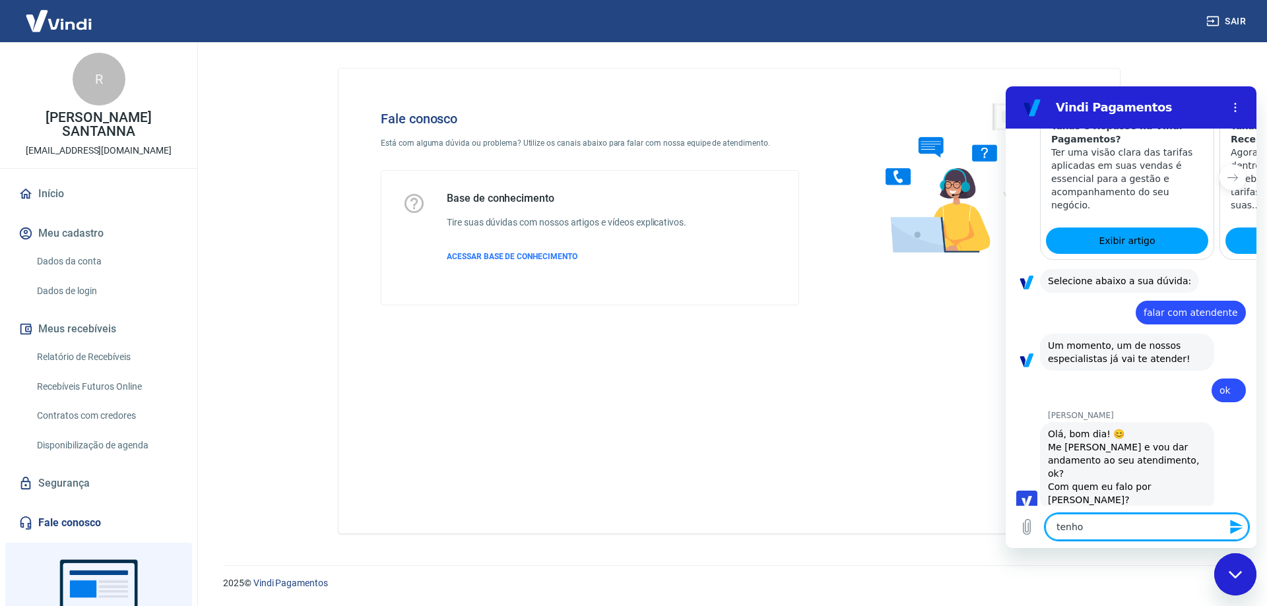
type textarea "tenho 4"
type textarea "x"
type textarea "tenho 4"
type textarea "x"
type textarea "tenho 4 l"
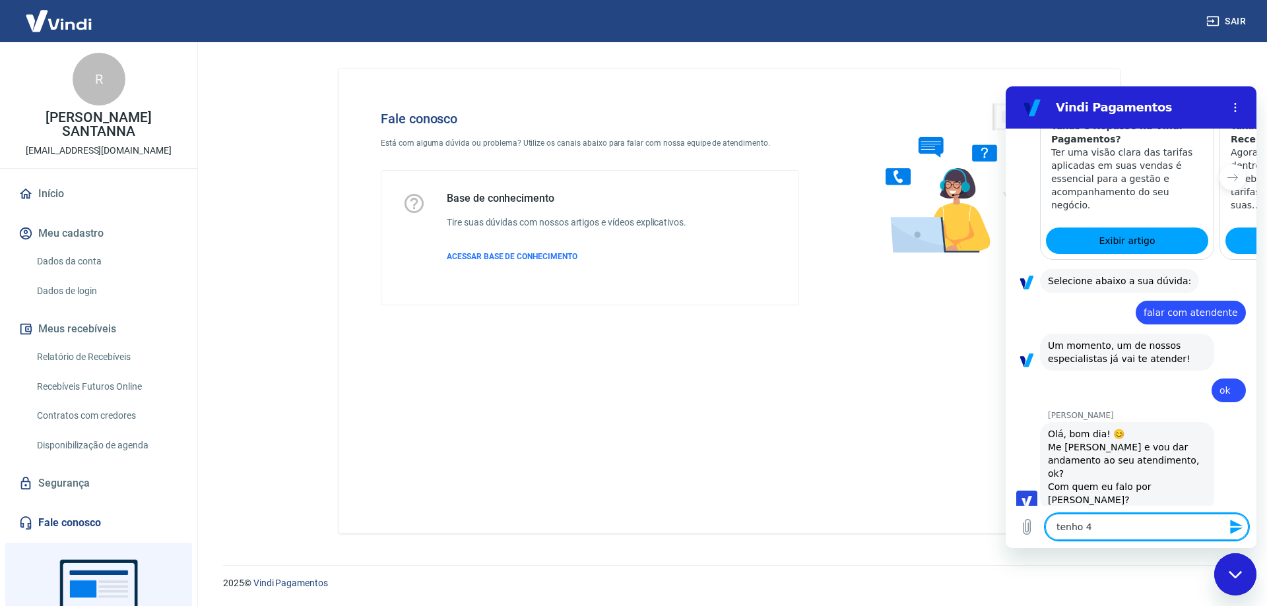
type textarea "x"
type textarea "tenho 4 lo"
type textarea "x"
type textarea "tenho 4 loj"
type textarea "x"
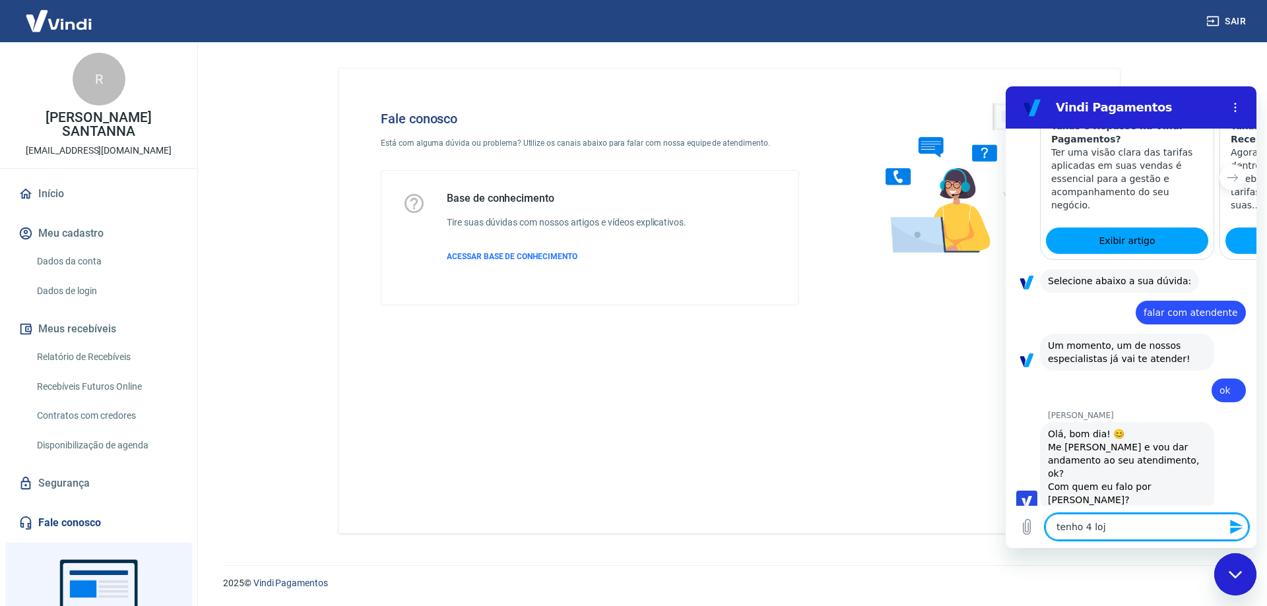
type textarea "tenho 4 loja"
type textarea "x"
type textarea "tenho 4 lojas"
type textarea "x"
type textarea "tenho 4 lojas"
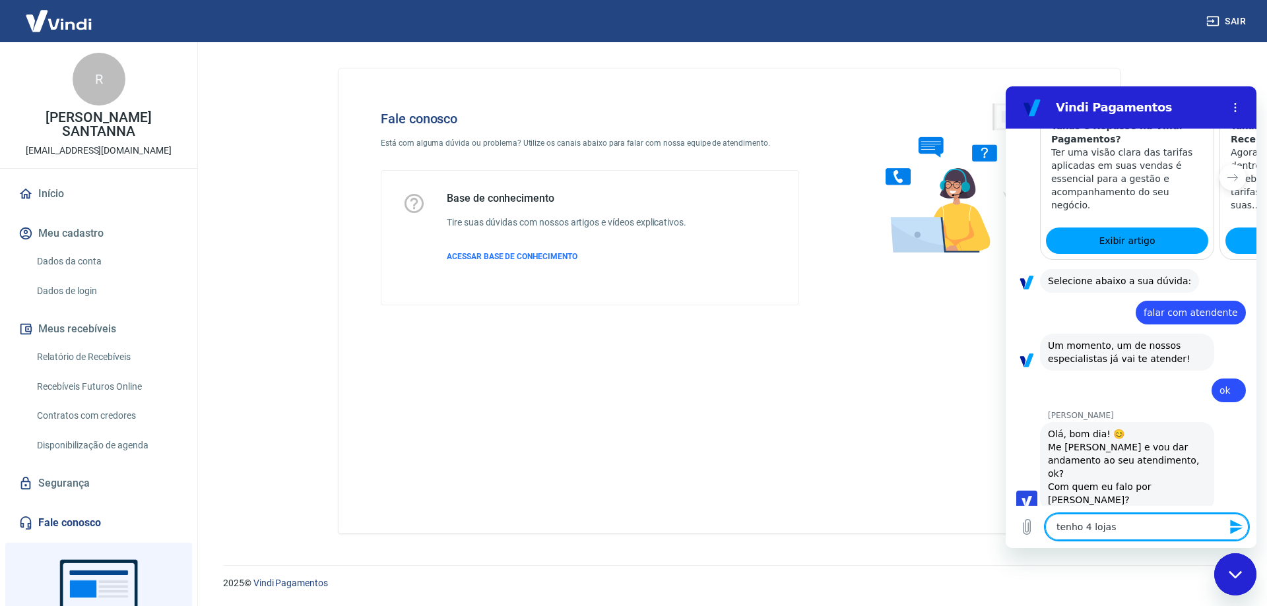
type textarea "x"
type textarea "tenho 4 lojas v"
type textarea "x"
type textarea "tenho 4 lojas"
type textarea "x"
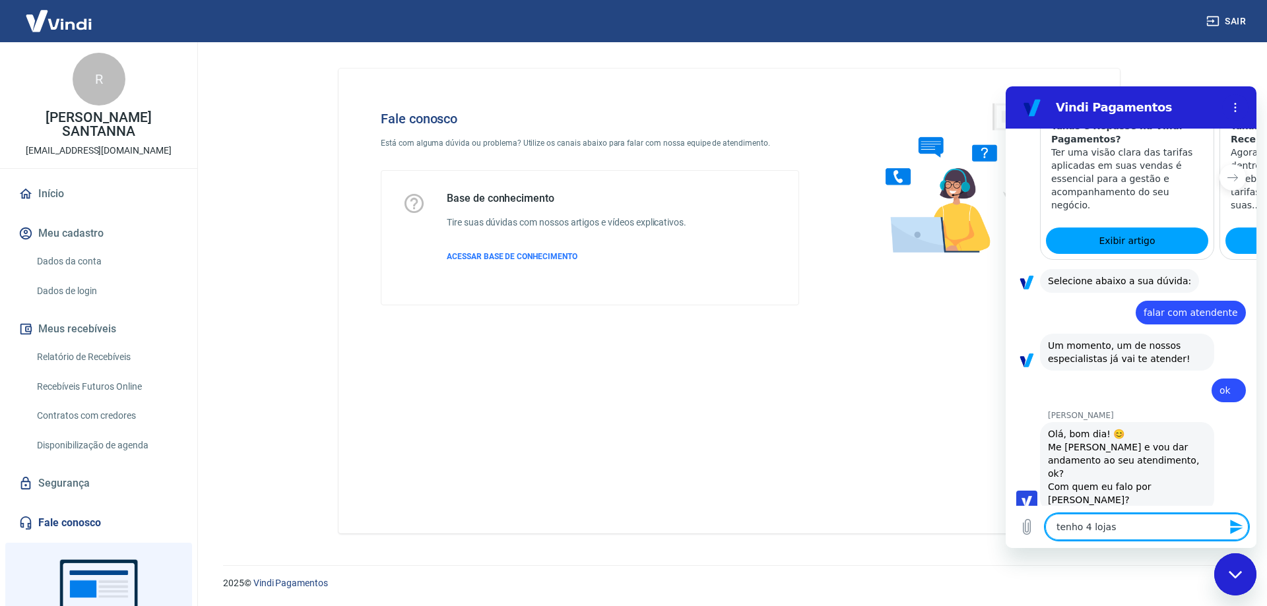
type textarea "tenho 4 lojas c"
type textarea "x"
type textarea "tenho 4 lojas co"
type textarea "x"
type textarea "tenho 4 lojas com"
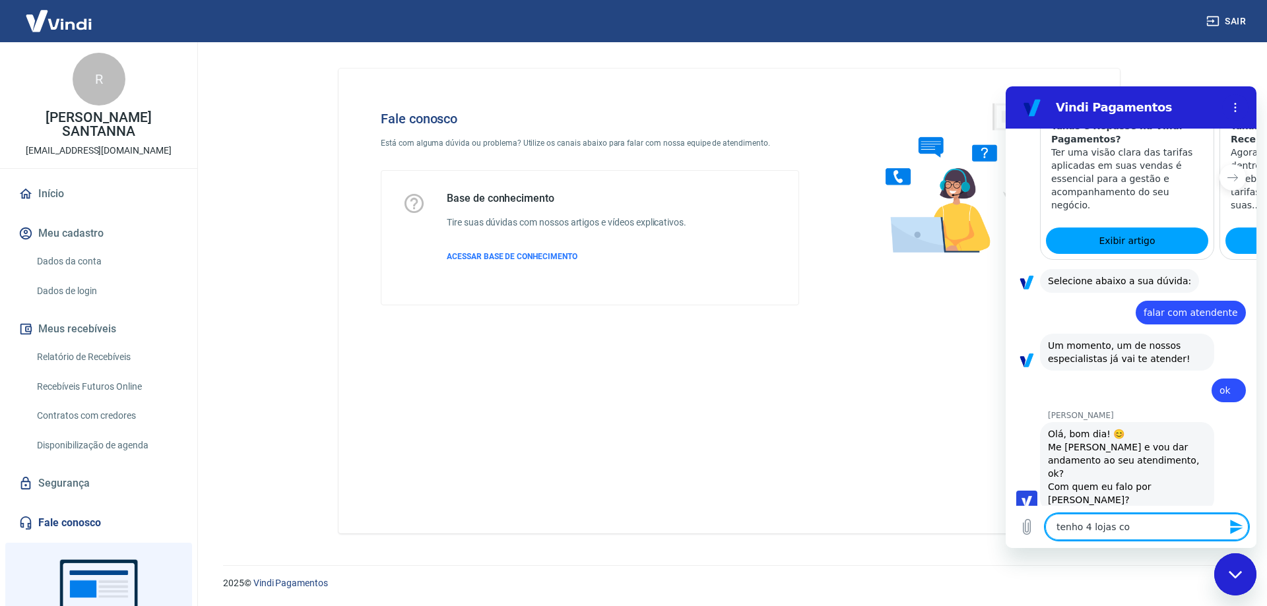
type textarea "x"
type textarea "tenho 4 lojas com"
type textarea "x"
type textarea "tenho 4 lojas com v"
type textarea "x"
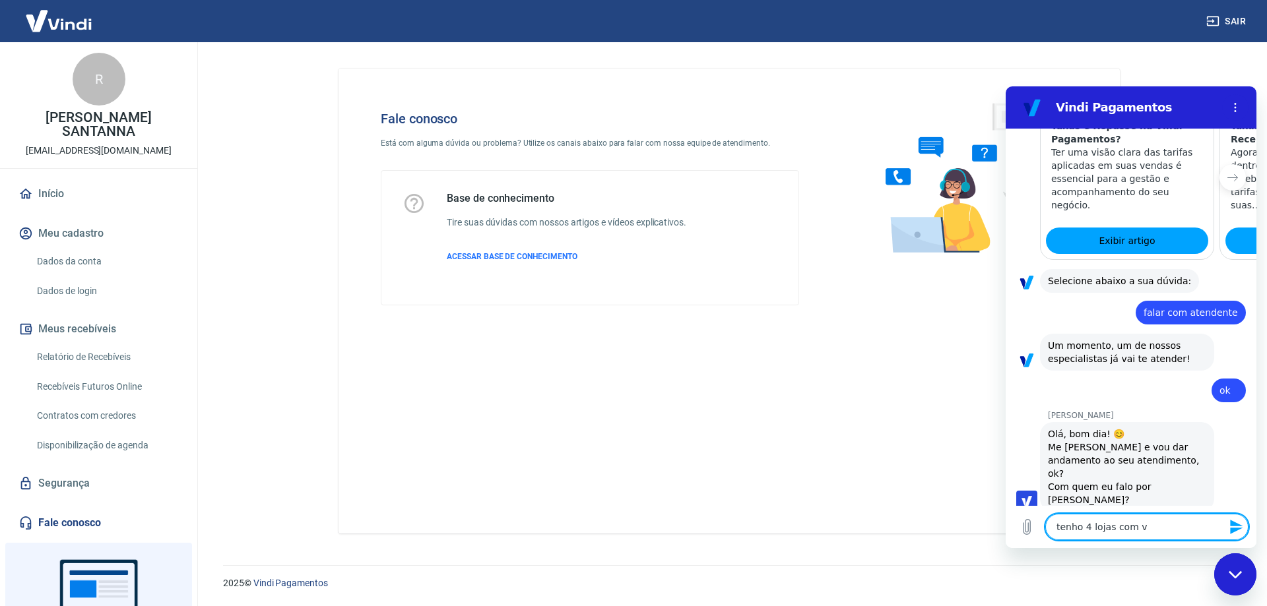
type textarea "tenho 4 lojas com vc"
type textarea "x"
type textarea "tenho 4 lojas com vcs"
type textarea "x"
type textarea "tenho 4 lojas com vcs"
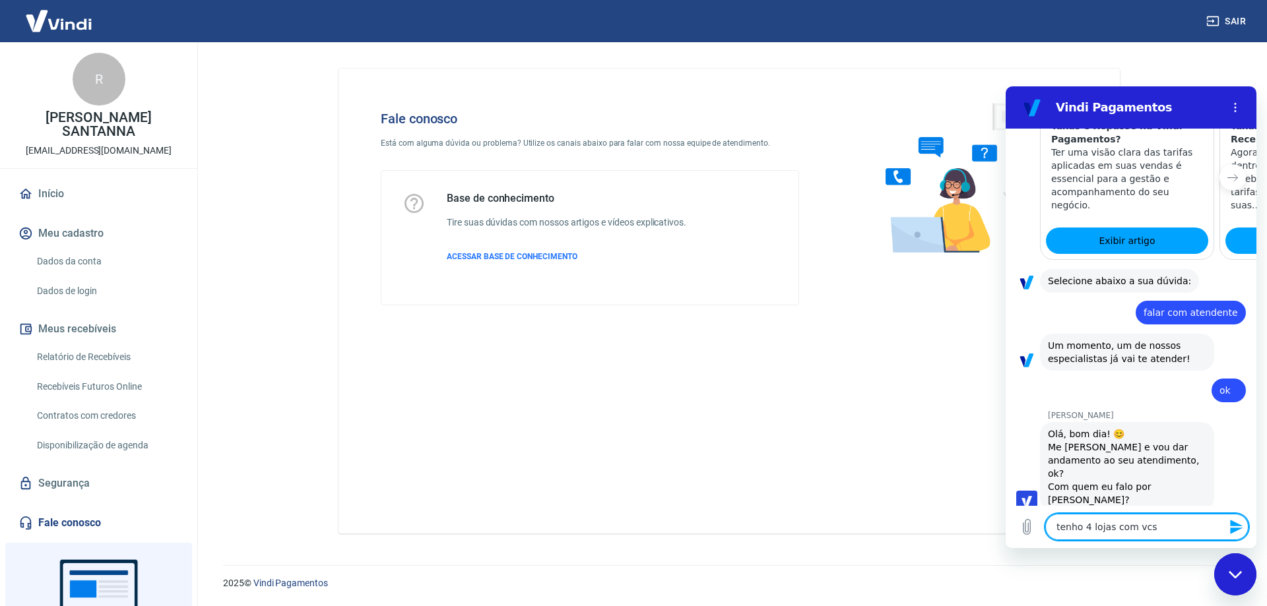
type textarea "x"
type textarea "tenho 4 lojas com vcs e"
type textarea "x"
type textarea "tenho 4 lojas com vcs e"
type textarea "x"
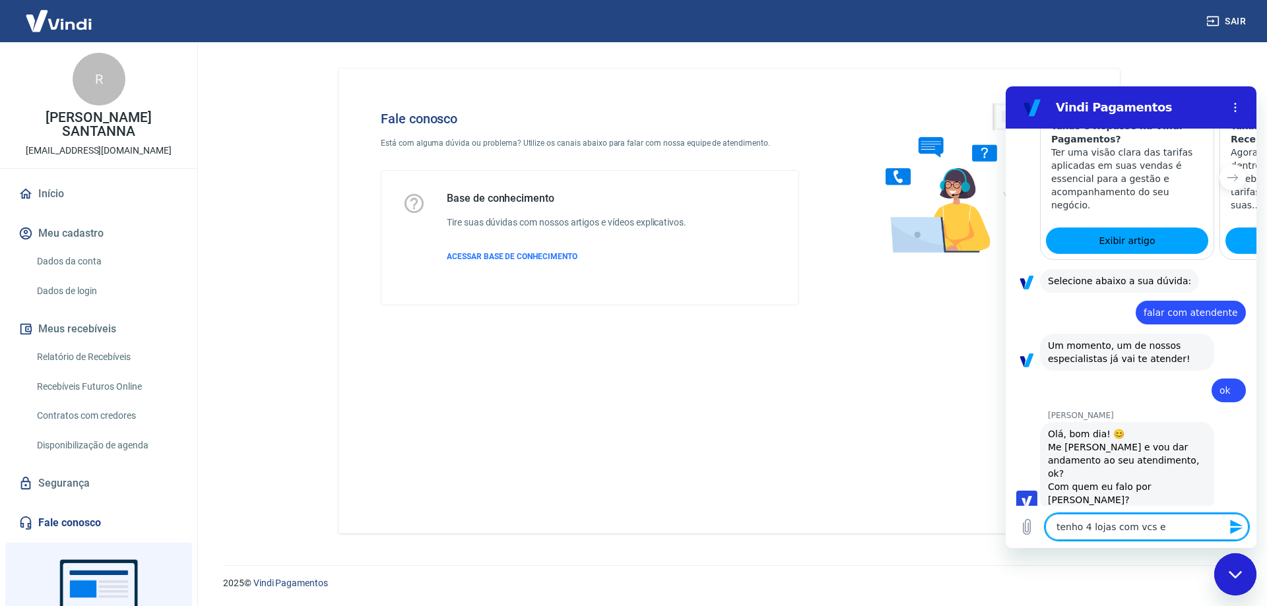
type textarea "tenho 4 lojas com vcs e q"
type textarea "x"
type textarea "tenho 4 lojas com vcs e qu"
type textarea "x"
type textarea "tenho 4 lojas com vcs e que"
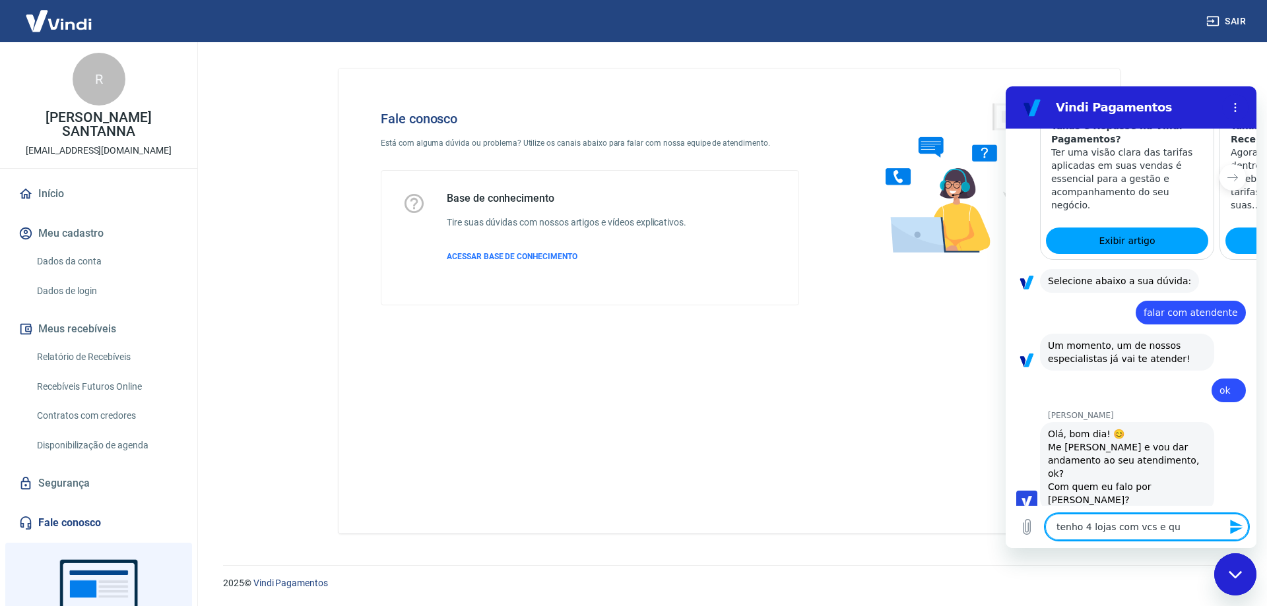
type textarea "x"
type textarea "tenho 4 lojas com vcs e quer"
type textarea "x"
type textarea "tenho 4 lojas com vcs e queri"
type textarea "x"
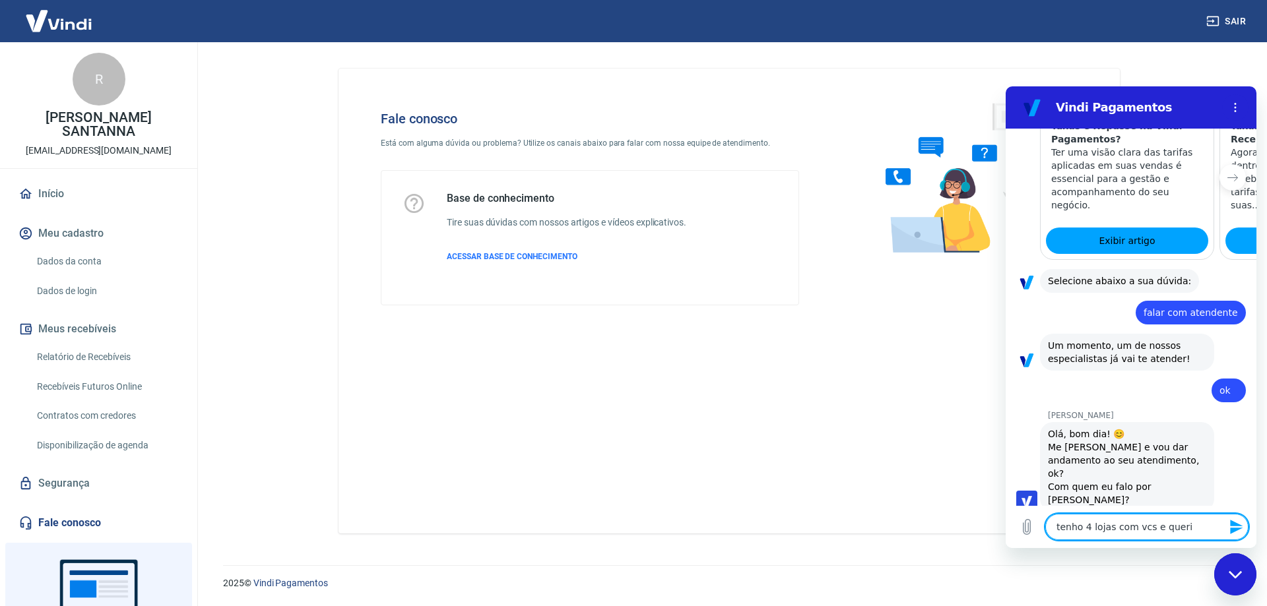
type textarea "tenho 4 lojas com vcs e queria"
type textarea "x"
type textarea "tenho 4 lojas com vcs e queria"
type textarea "x"
type textarea "tenho 4 lojas com vcs e queria s"
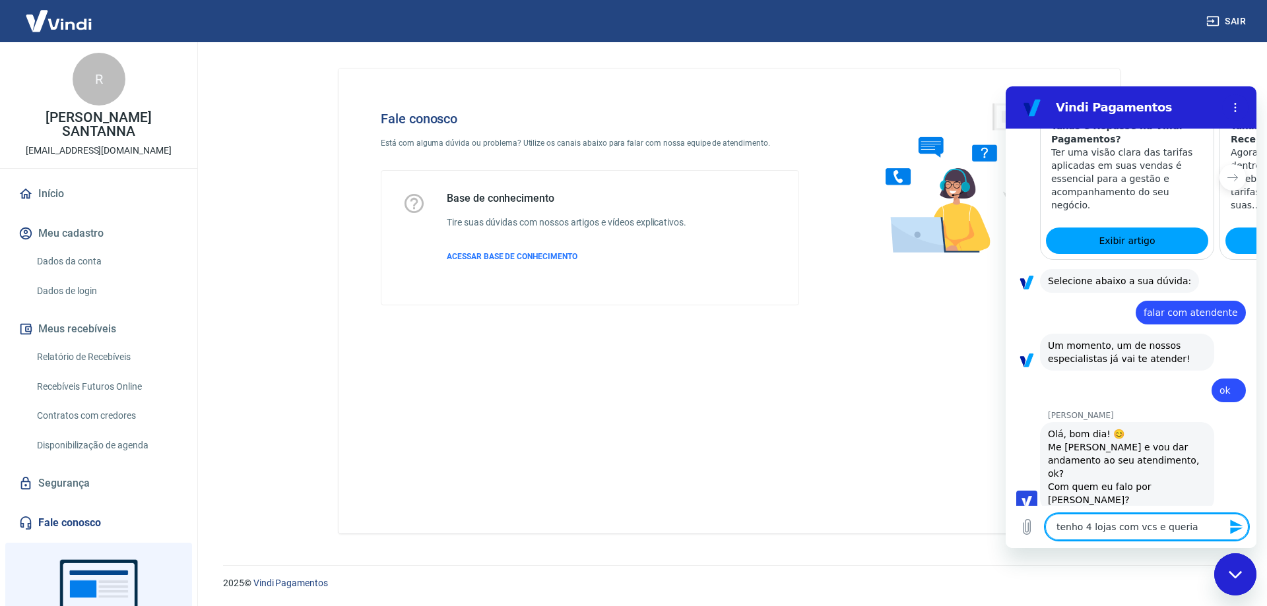
type textarea "x"
type textarea "tenho 4 lojas com vcs e queria sa"
type textarea "x"
type textarea "tenho 4 lojas com vcs e queria sae"
type textarea "x"
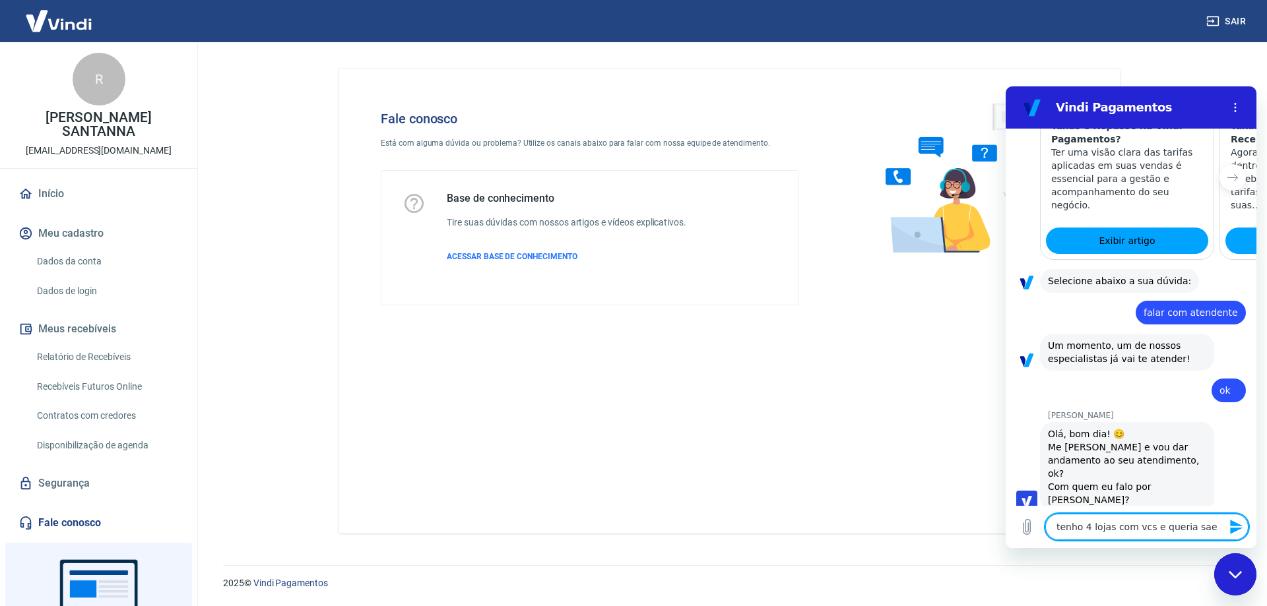
type textarea "tenho 4 lojas com vcs e queria saer"
type textarea "x"
type textarea "tenho 4 lojas com vcs e queria sae"
type textarea "x"
type textarea "tenho 4 lojas com vcs e queria sa"
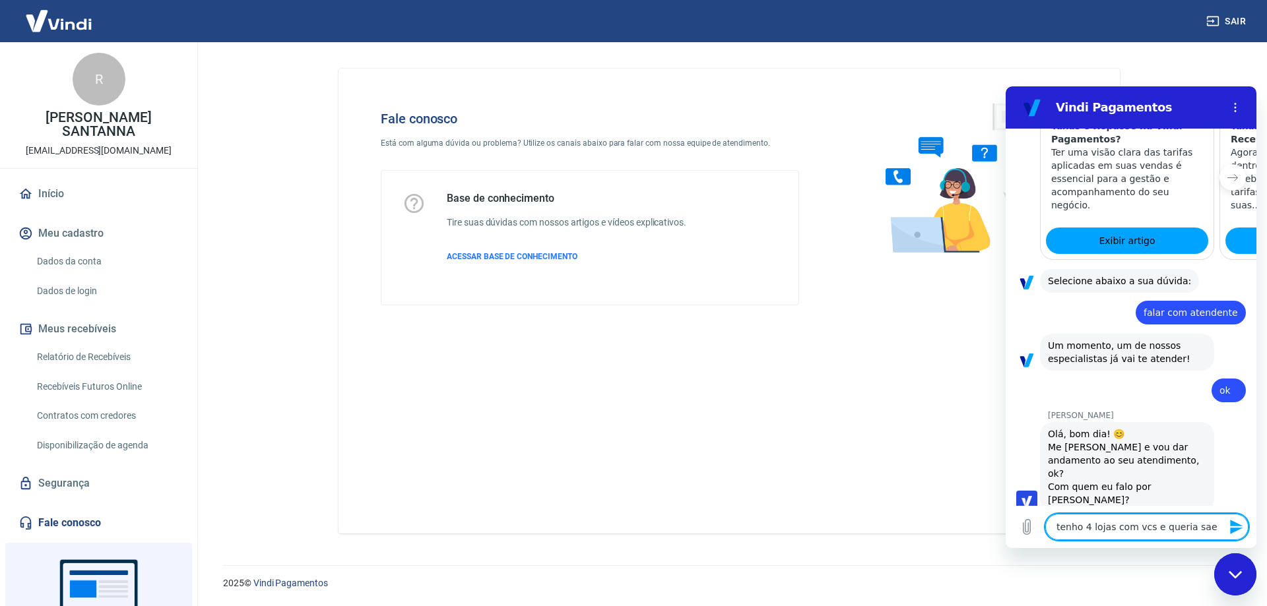
type textarea "x"
type textarea "tenho 4 lojas com vcs e queria sab"
type textarea "x"
type textarea "tenho 4 lojas com vcs e queria sabe"
type textarea "x"
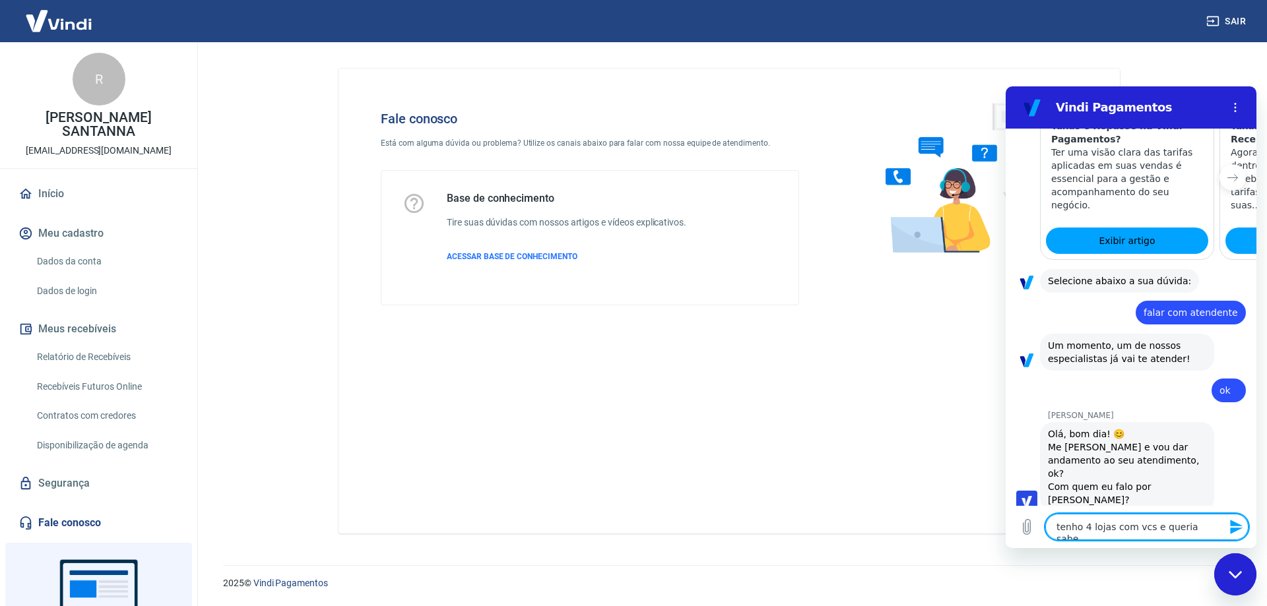
type textarea "tenho 4 lojas com vcs e queria saber"
type textarea "x"
type textarea "tenho 4 lojas com vcs e queria saber"
type textarea "x"
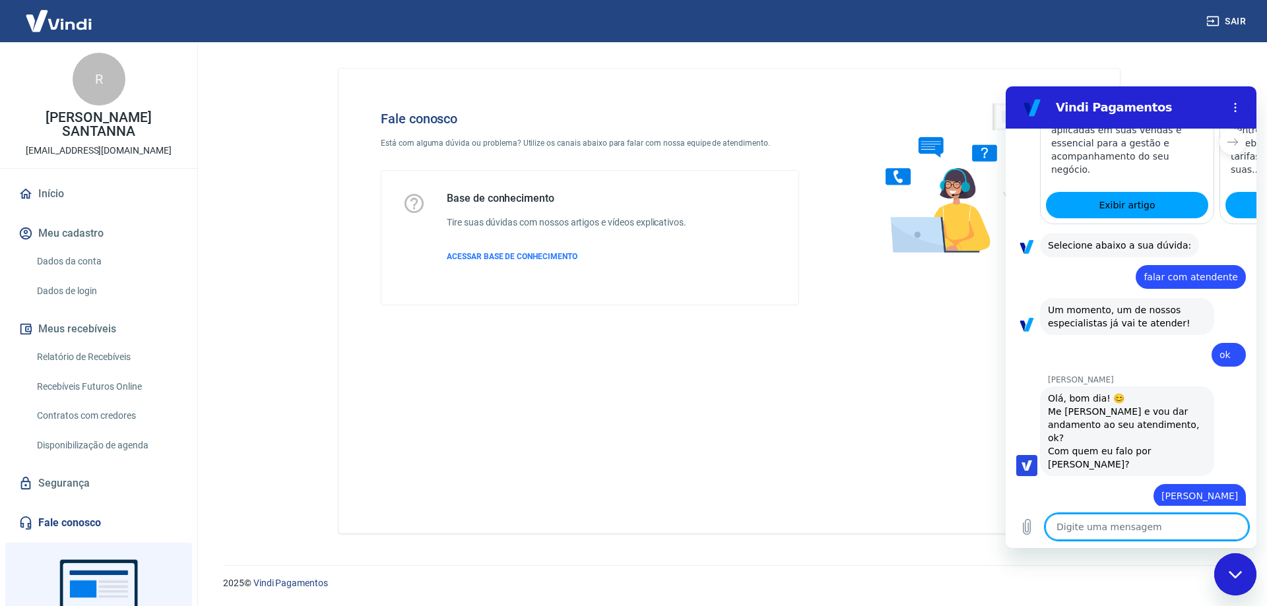
scroll to position [825, 0]
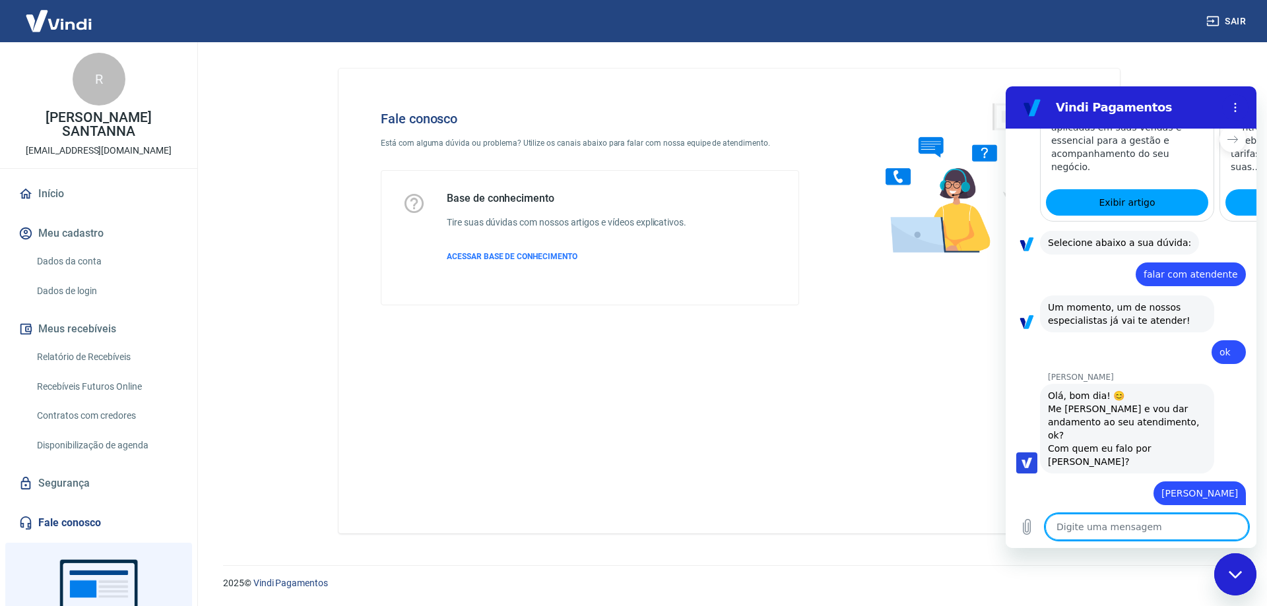
click at [1124, 523] on textarea at bounding box center [1146, 527] width 203 height 26
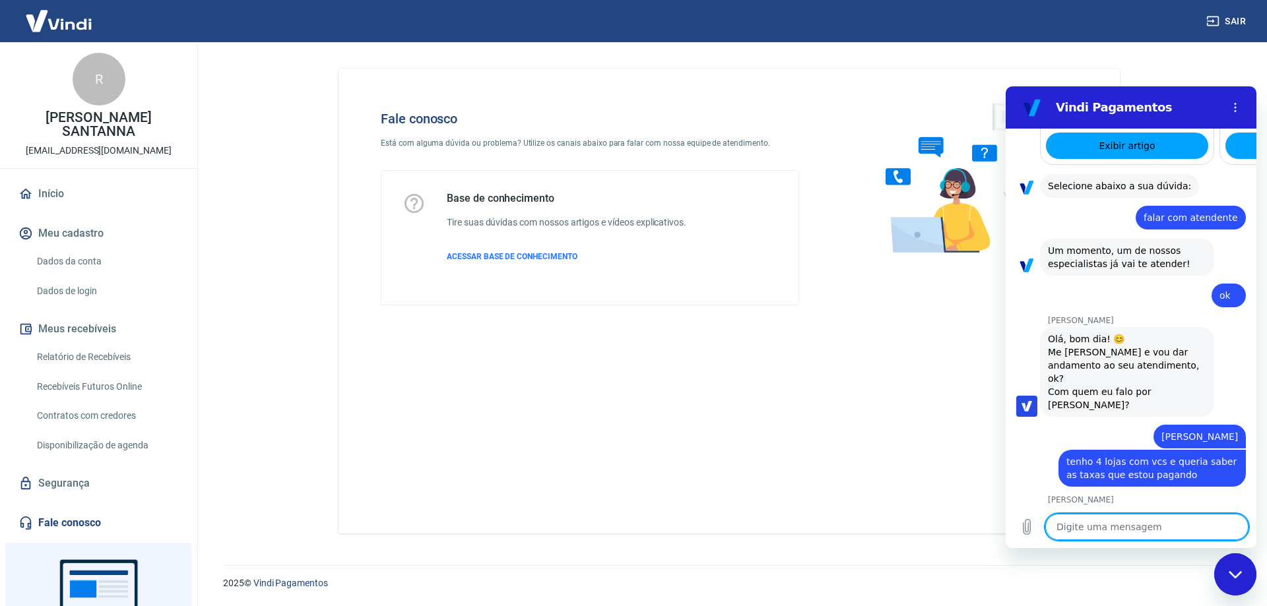
click at [1165, 525] on textarea at bounding box center [1146, 527] width 203 height 26
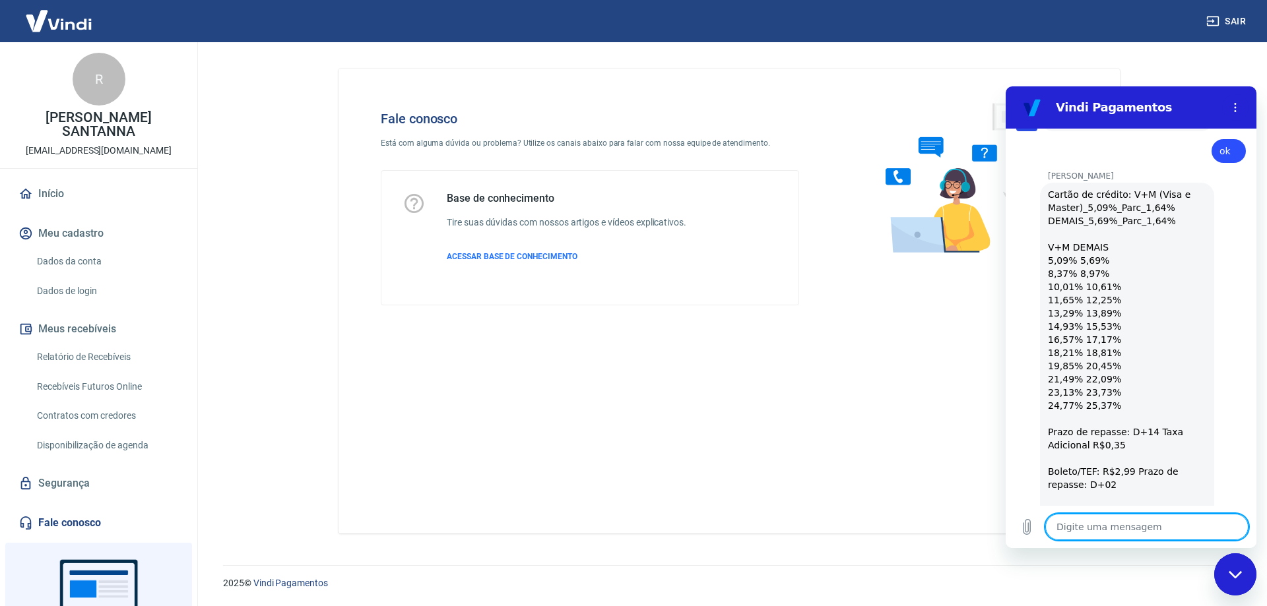
scroll to position [1207, 0]
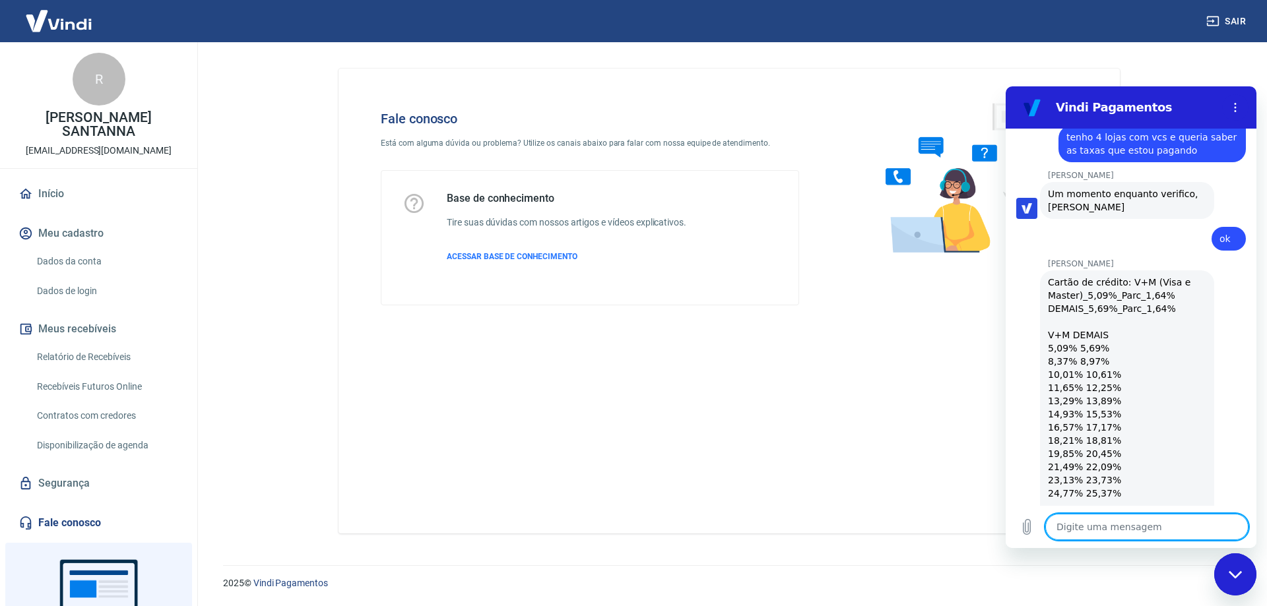
click at [1124, 531] on textarea at bounding box center [1146, 527] width 203 height 26
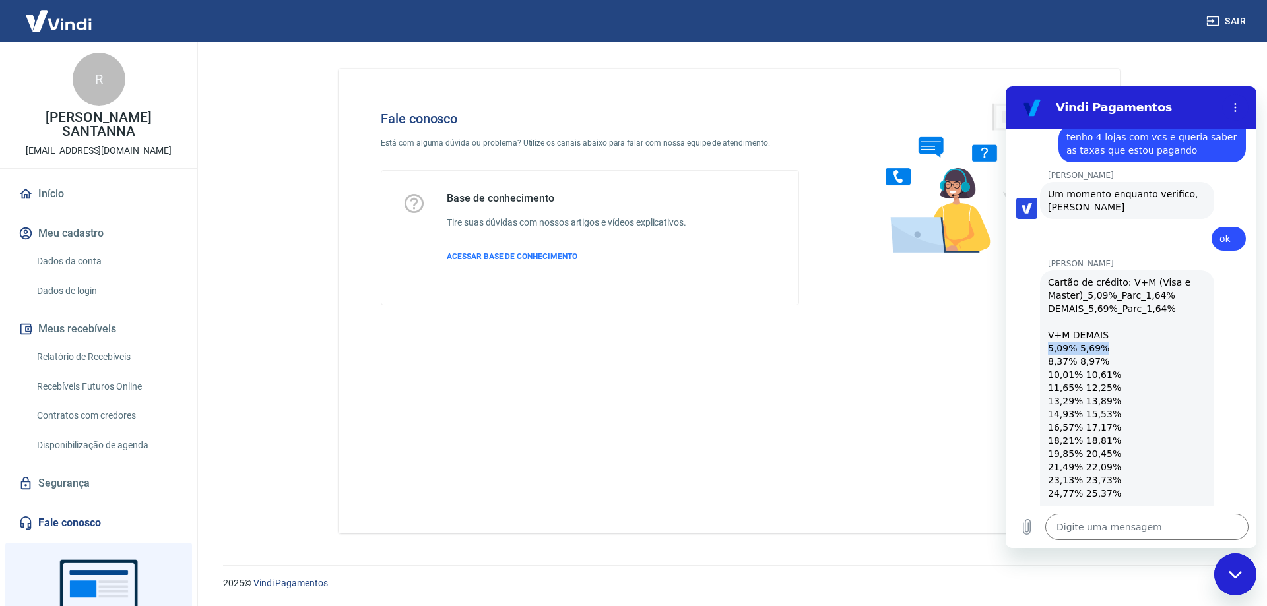
drag, startPoint x: 1048, startPoint y: 296, endPoint x: 1103, endPoint y: 295, distance: 55.4
click at [1103, 295] on div "Cartão de crédito: V+M (Visa e Master)_5,09%_Parc_1,64% DEMAIS_5,69%_Parc_1,64%…" at bounding box center [1127, 447] width 158 height 343
click at [1067, 285] on div "Cartão de crédito: V+M (Visa e Master)_5,09%_Parc_1,64% DEMAIS_5,69%_Parc_1,64%…" at bounding box center [1127, 447] width 158 height 343
drag, startPoint x: 1059, startPoint y: 307, endPoint x: 1112, endPoint y: 324, distance: 55.5
click at [1109, 324] on div "Cartão de crédito: V+M (Visa e Master)_5,09%_Parc_1,64% DEMAIS_5,69%_Parc_1,64%…" at bounding box center [1127, 447] width 158 height 343
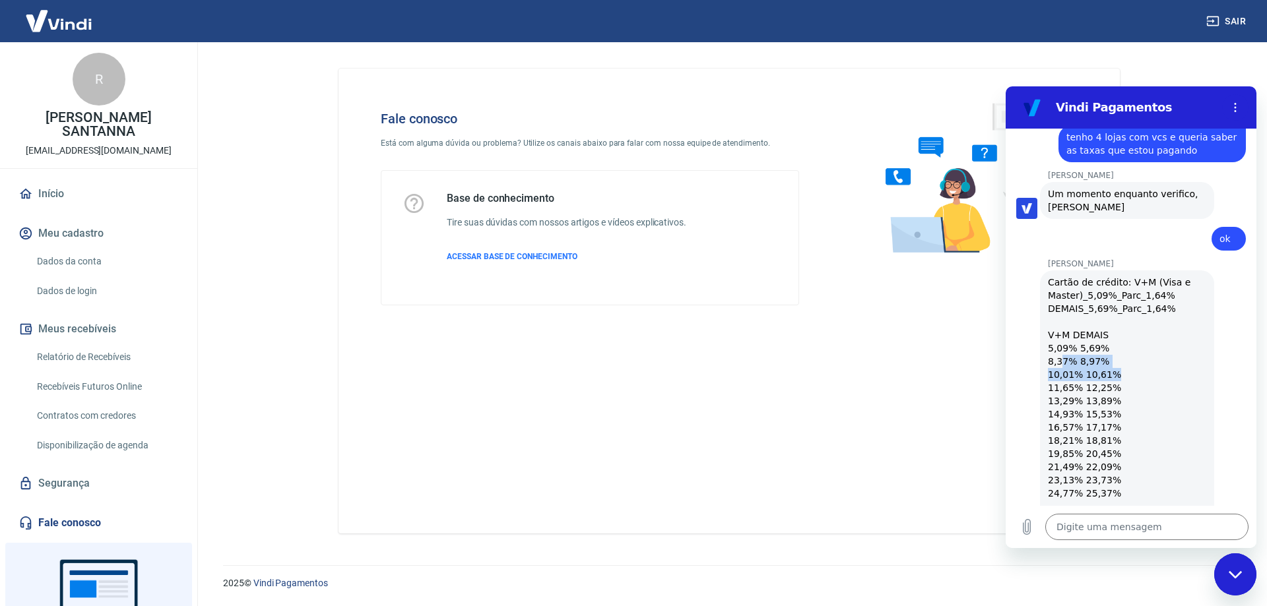
click at [1133, 323] on div "Cartão de crédito: V+M (Visa e Master)_5,09%_Parc_1,64% DEMAIS_5,69%_Parc_1,64%…" at bounding box center [1127, 447] width 158 height 343
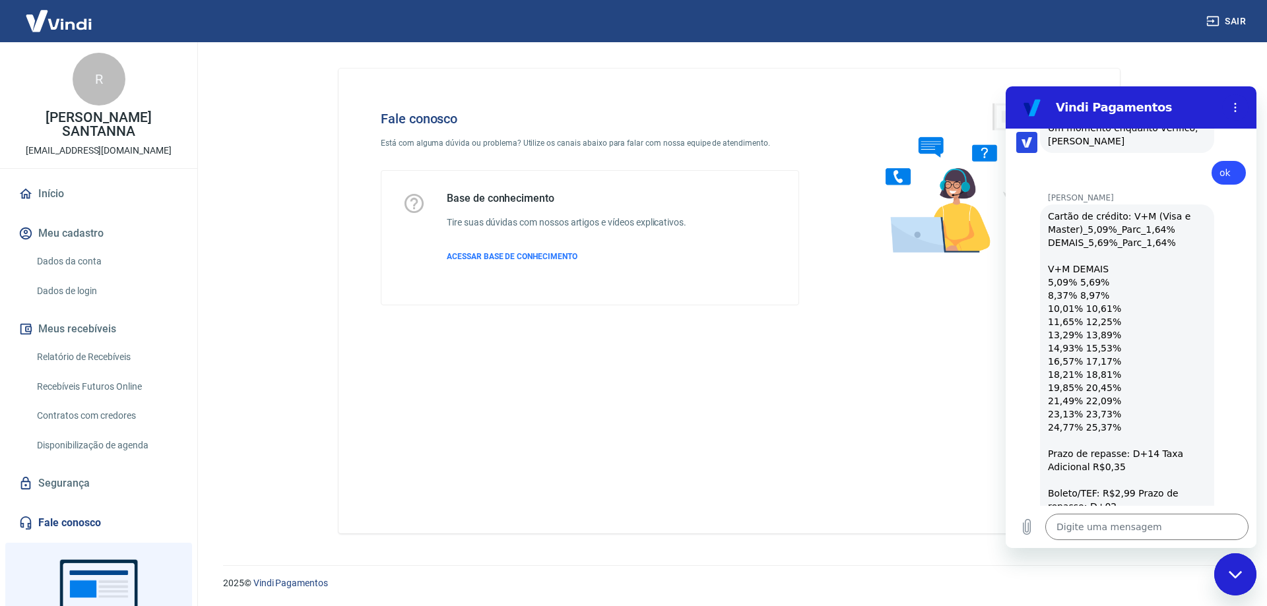
scroll to position [1339, 0]
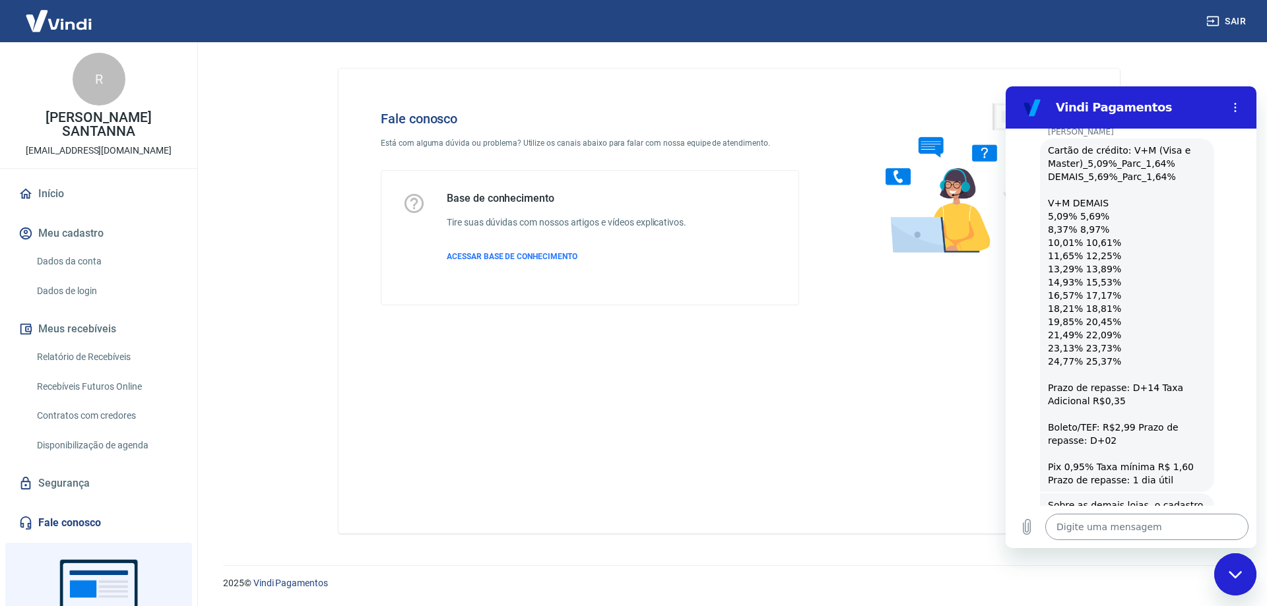
click at [1082, 531] on textarea at bounding box center [1146, 527] width 203 height 26
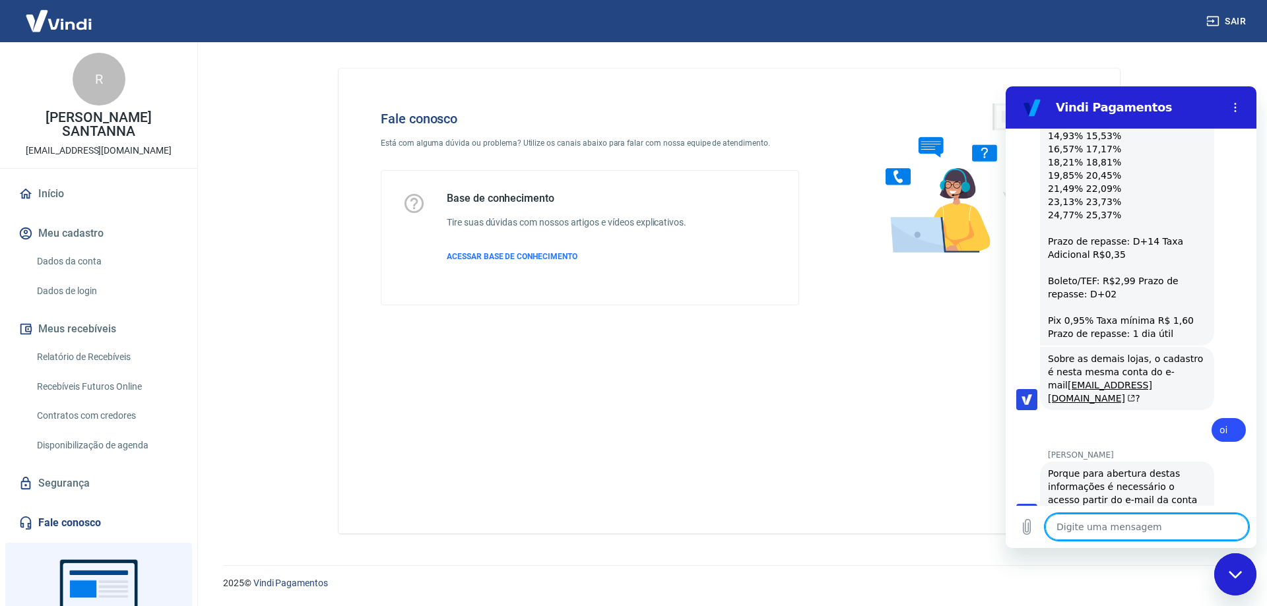
scroll to position [1529, 0]
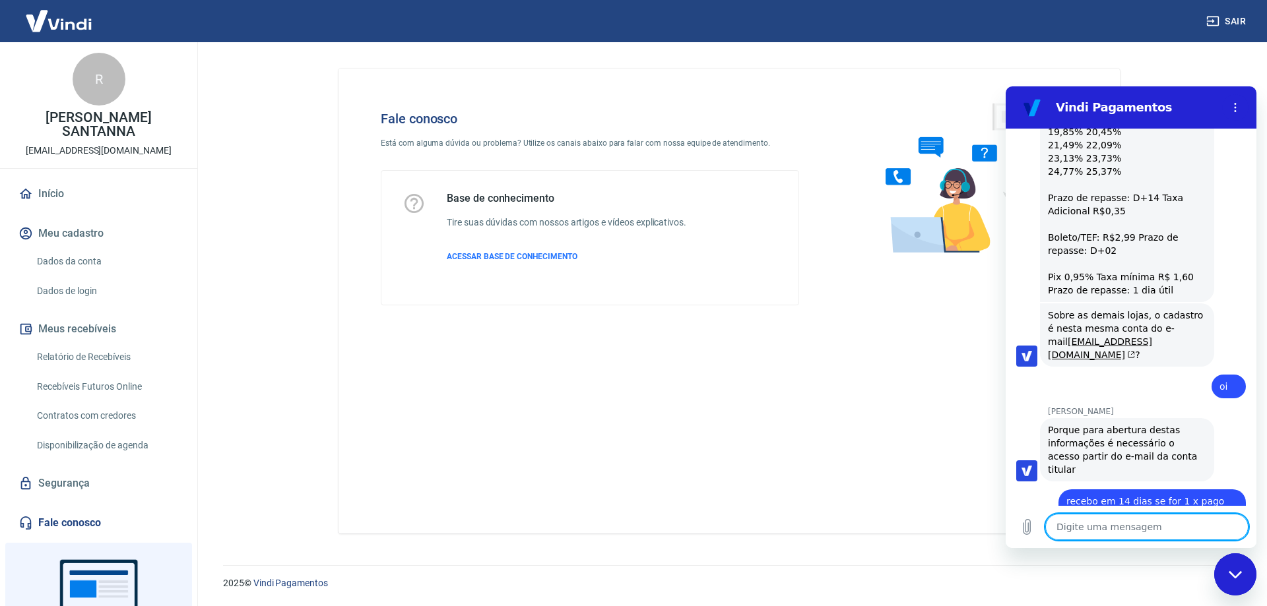
click at [1135, 527] on textarea at bounding box center [1146, 527] width 203 height 26
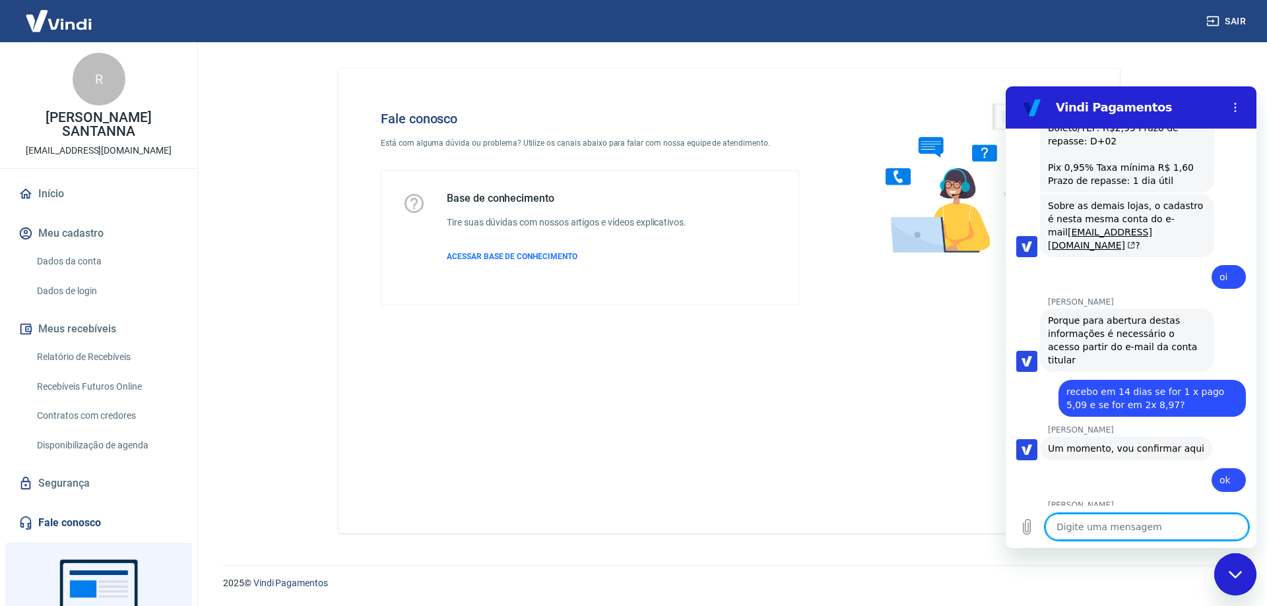
scroll to position [1637, 0]
click at [1112, 531] on textarea at bounding box center [1146, 527] width 203 height 26
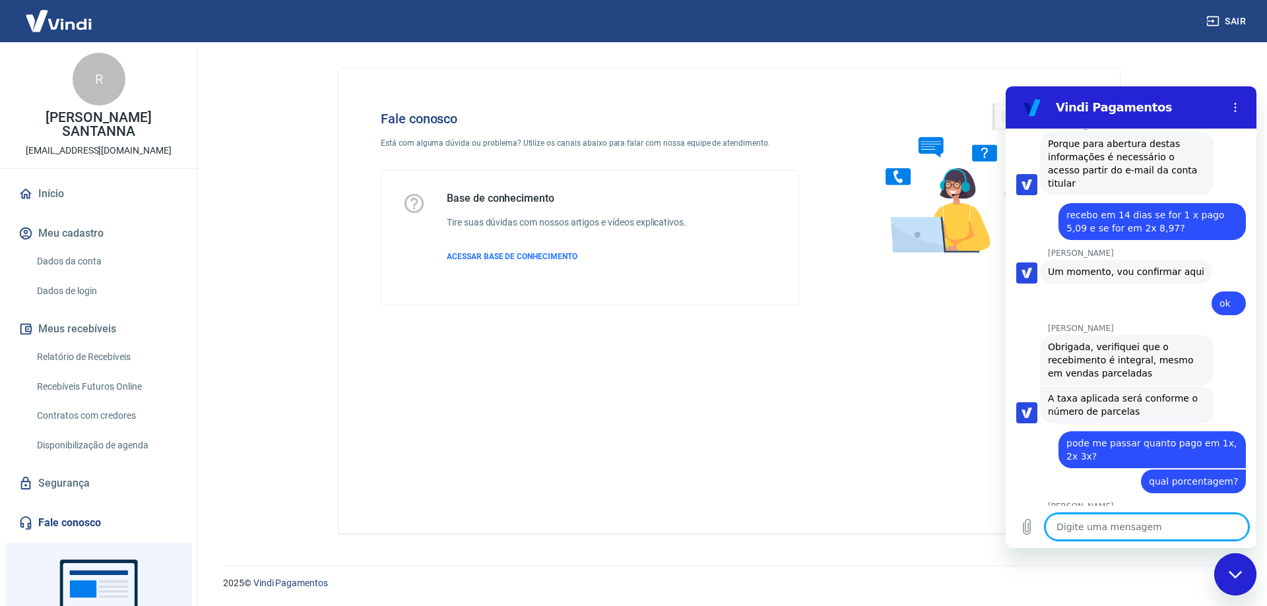
scroll to position [1847, 0]
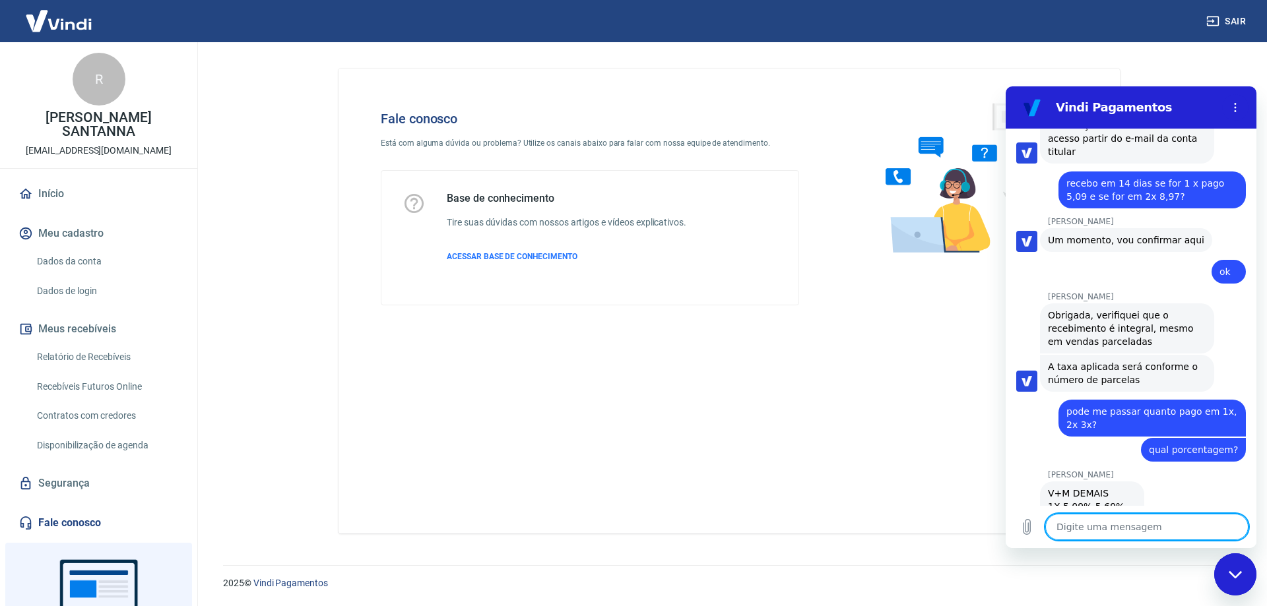
click at [1128, 531] on textarea at bounding box center [1146, 527] width 203 height 26
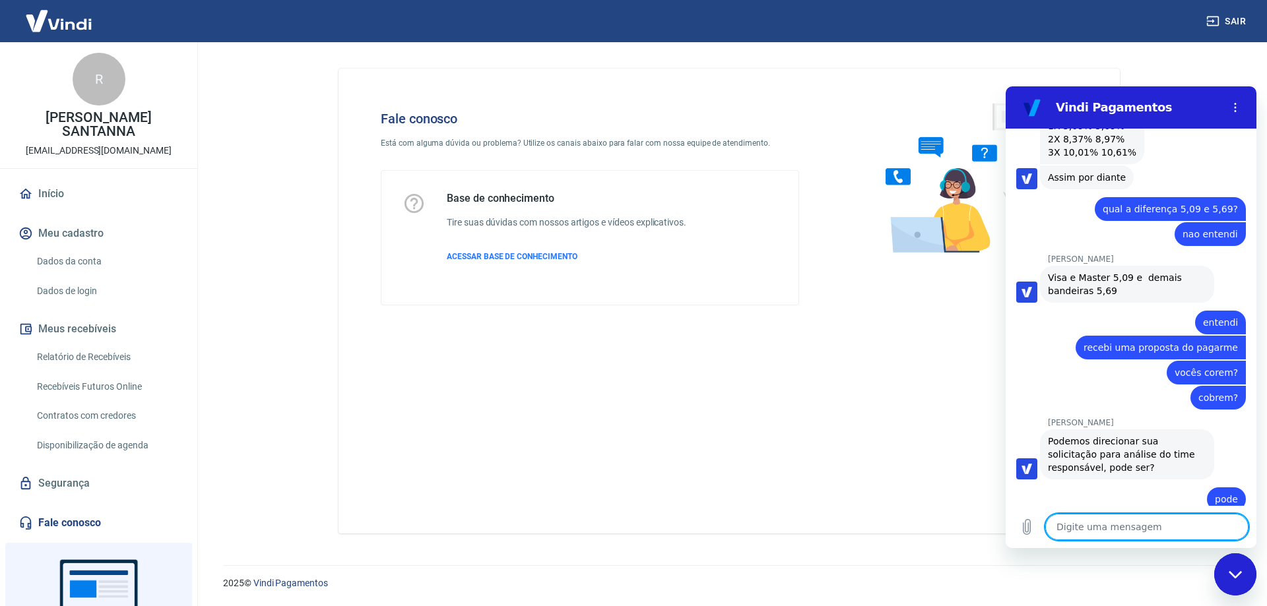
scroll to position [2252, 0]
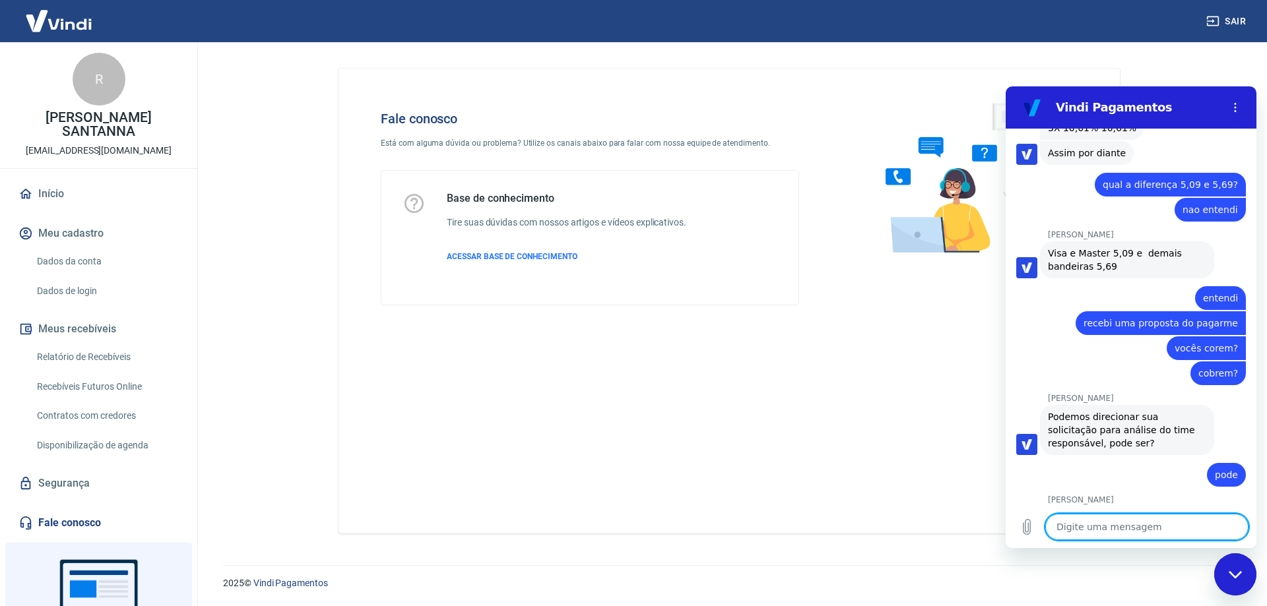
click at [1118, 521] on textarea at bounding box center [1146, 527] width 203 height 26
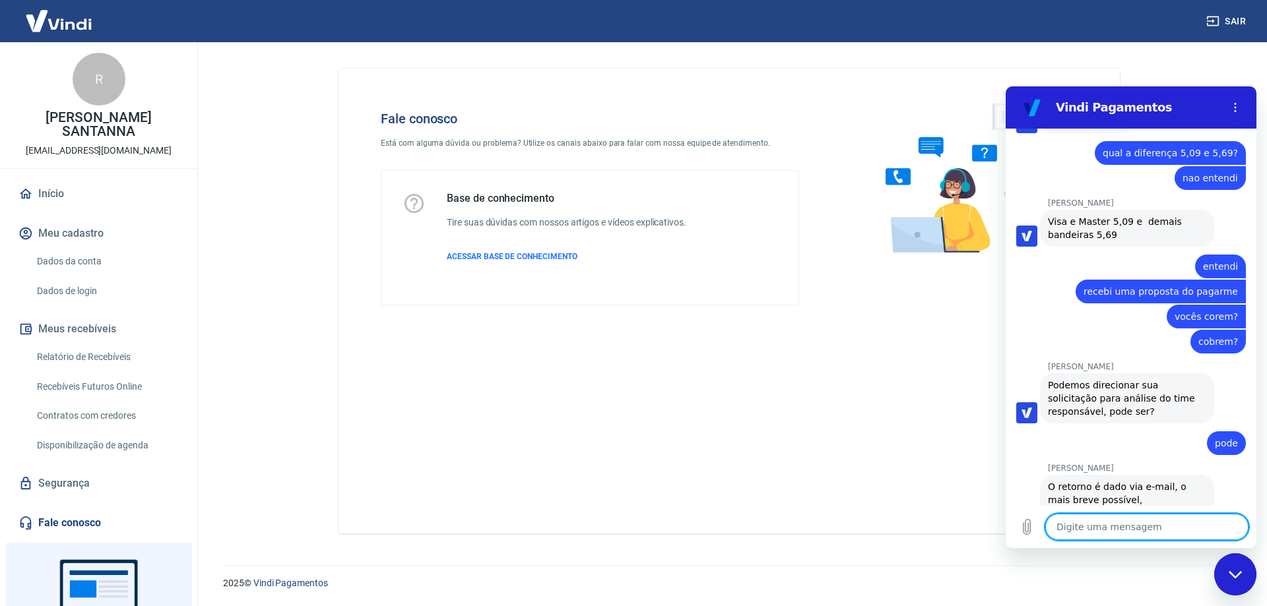
scroll to position [2309, 0]
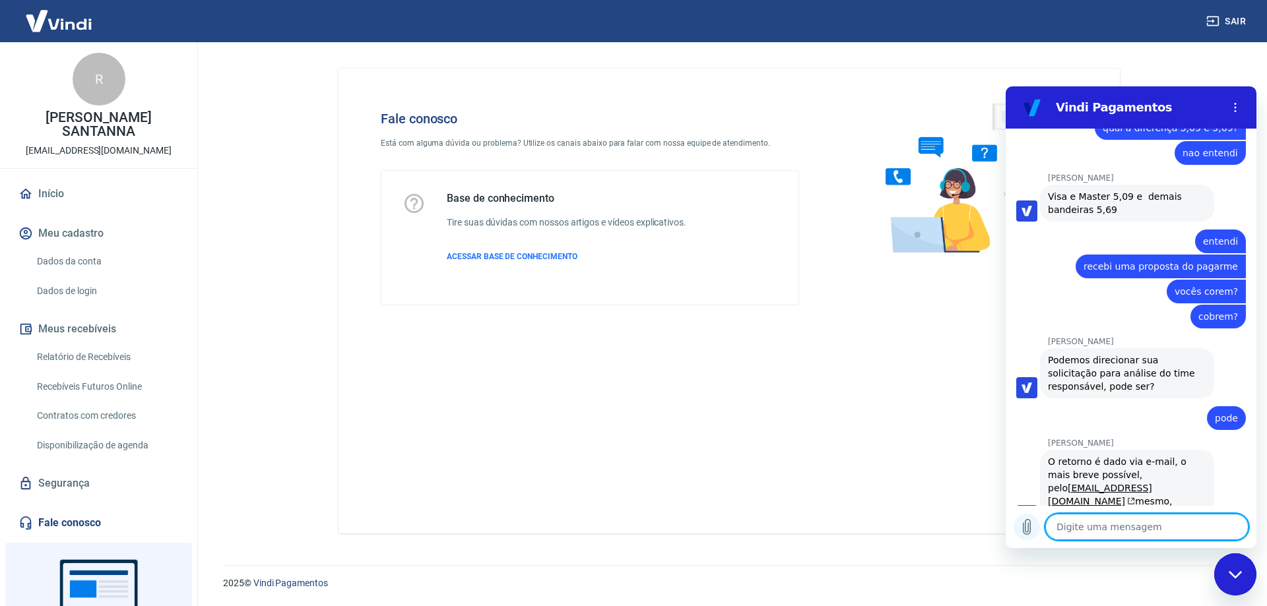
click at [1028, 527] on icon "Carregar arquivo" at bounding box center [1026, 527] width 7 height 15
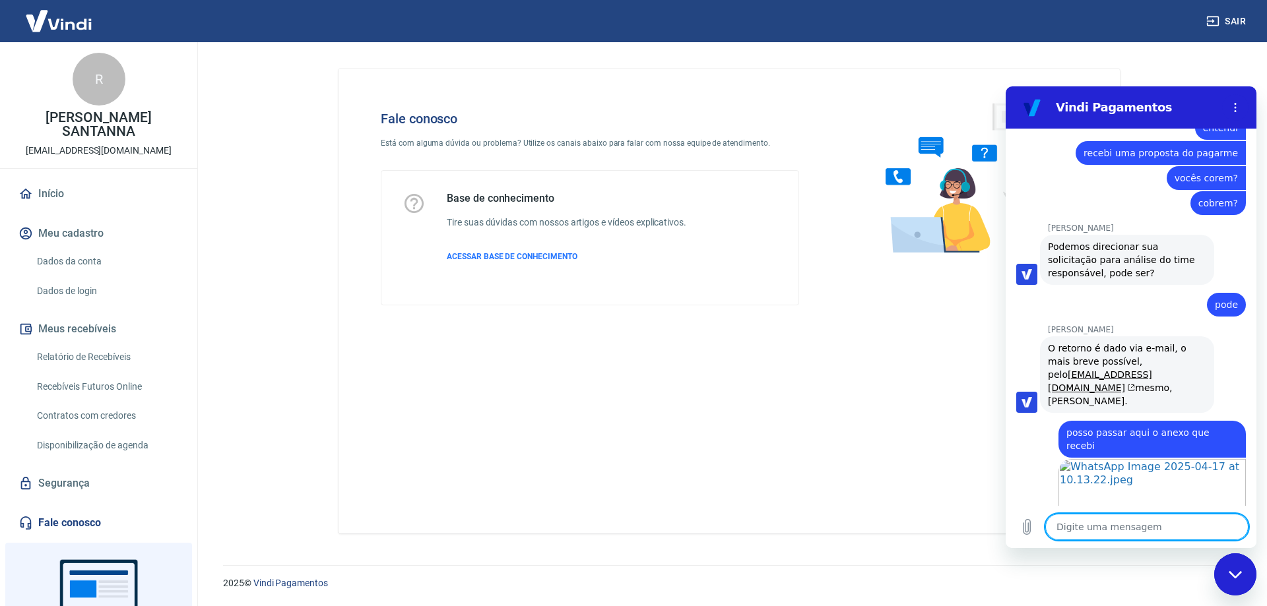
scroll to position [2425, 0]
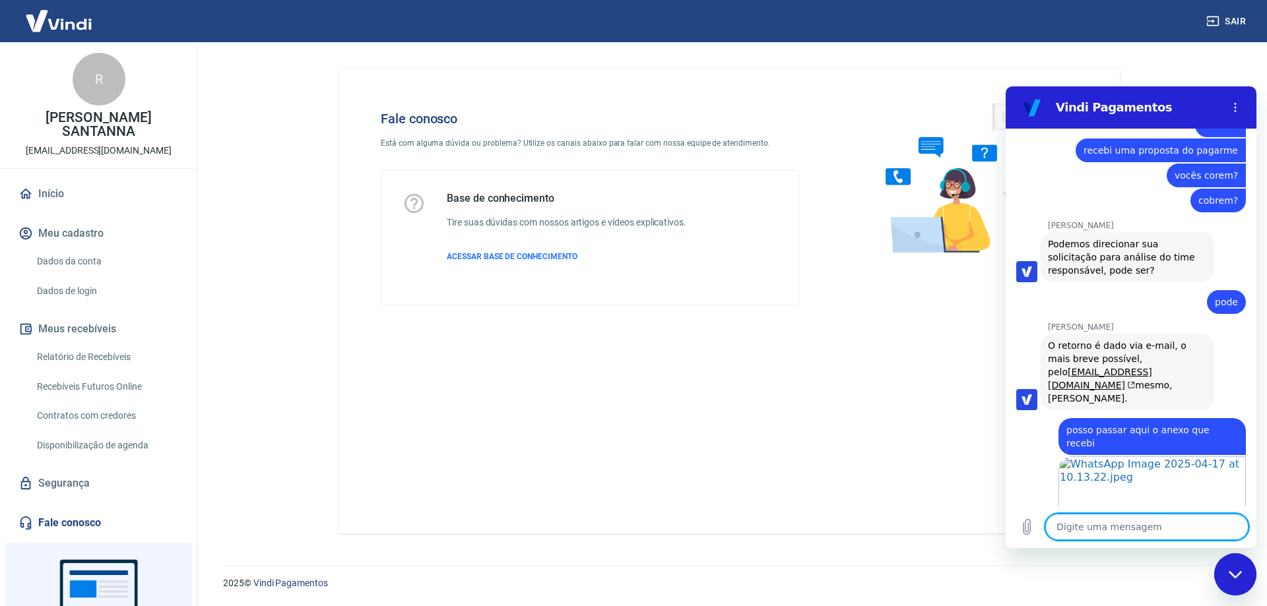
click at [1138, 526] on textarea at bounding box center [1146, 527] width 203 height 26
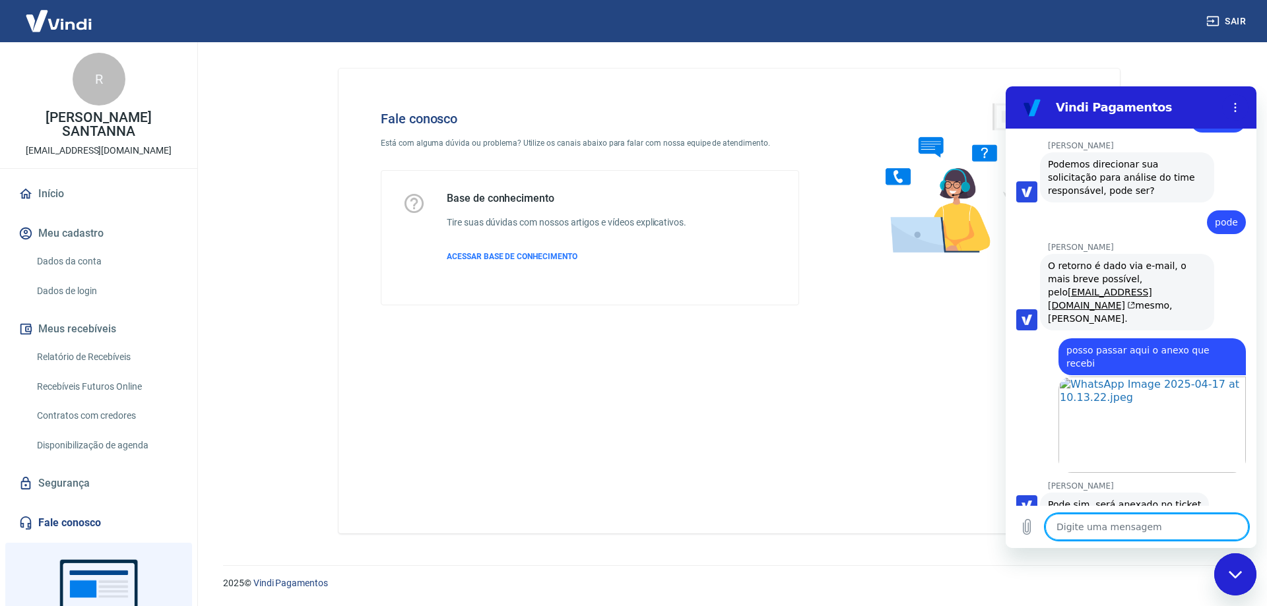
scroll to position [2565, 0]
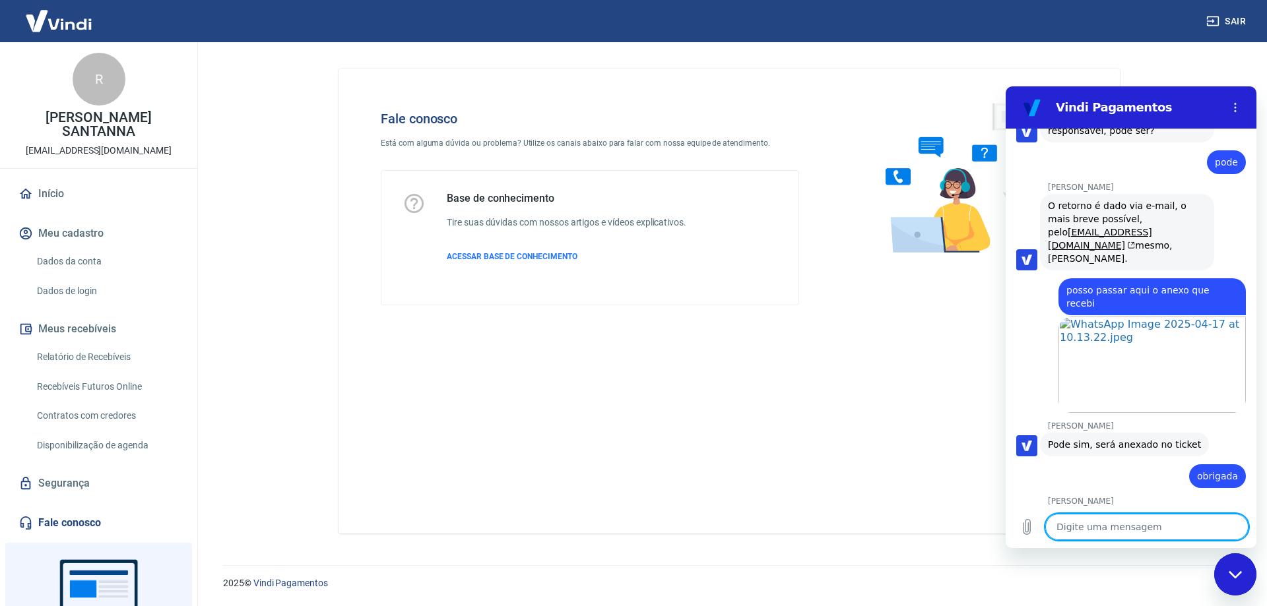
click at [767, 404] on div "Fale conosco Está com alguma dúvida ou problema? Utilize os canais abaixo para …" at bounding box center [729, 301] width 781 height 465
click at [74, 224] on button "Meu cadastro" at bounding box center [99, 233] width 166 height 29
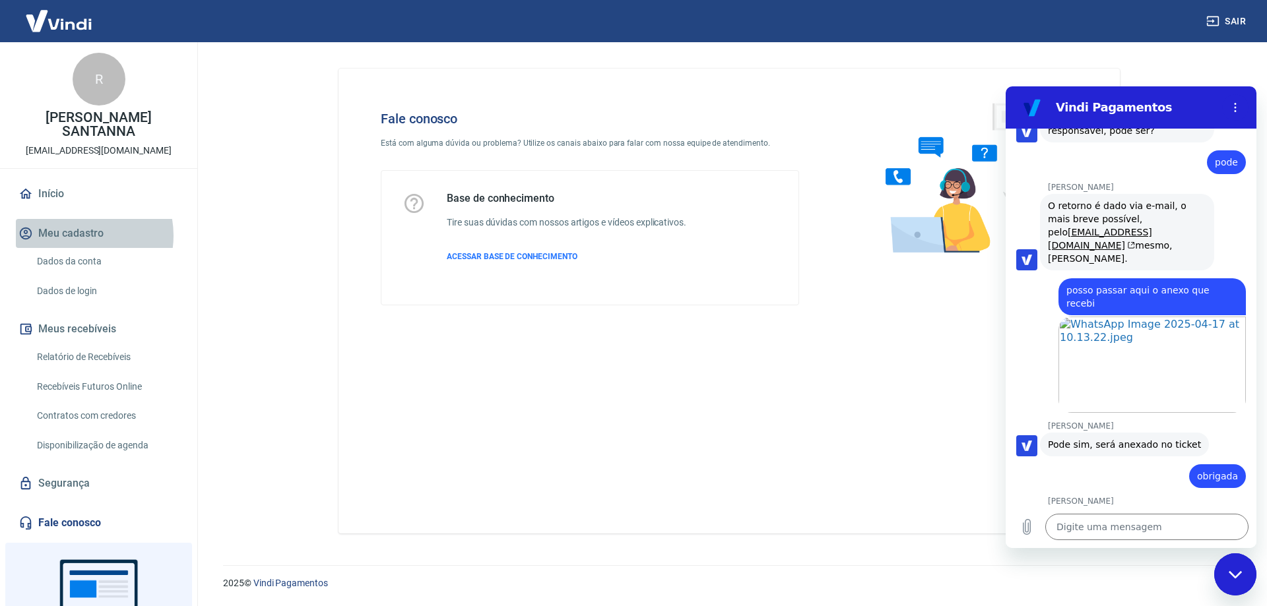
click at [78, 236] on button "Meu cadastro" at bounding box center [99, 233] width 166 height 29
